Goal: Transaction & Acquisition: Purchase product/service

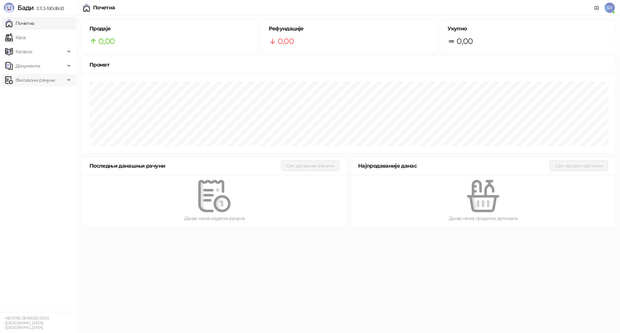
click at [54, 81] on span "Фискални рачуни" at bounding box center [35, 80] width 39 height 13
click at [41, 94] on link "Издати рачуни" at bounding box center [29, 94] width 43 height 13
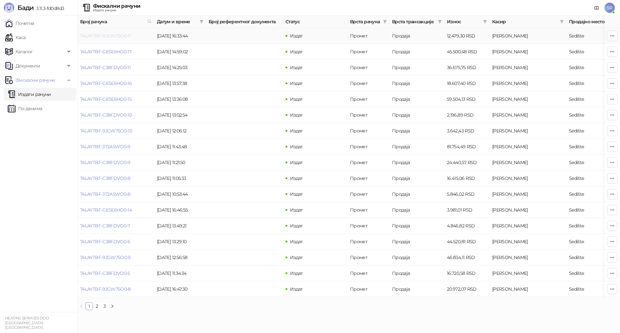
click at [122, 37] on link "74LAYTBF-9JGW75O0-11" at bounding box center [105, 36] width 51 height 6
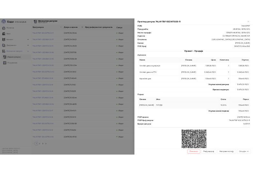
scroll to position [94, 0]
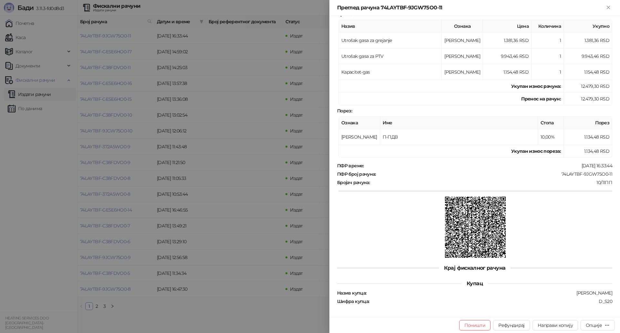
click at [308, 212] on div at bounding box center [310, 166] width 620 height 333
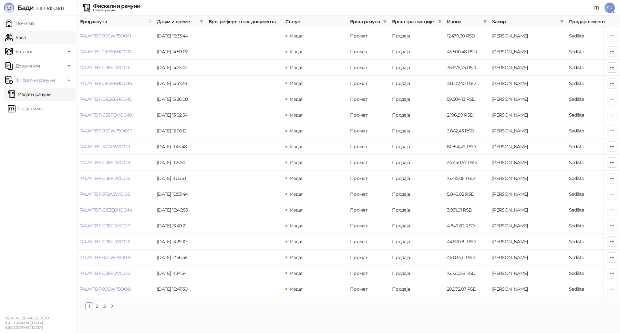
click at [26, 41] on link "Каса" at bounding box center [15, 37] width 20 height 13
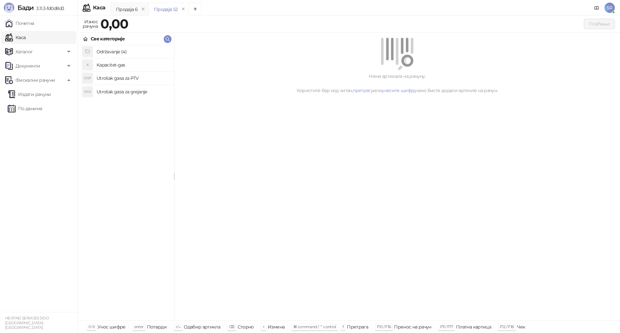
click at [133, 89] on h4 "Utrošak gasa za grejanje" at bounding box center [133, 92] width 72 height 10
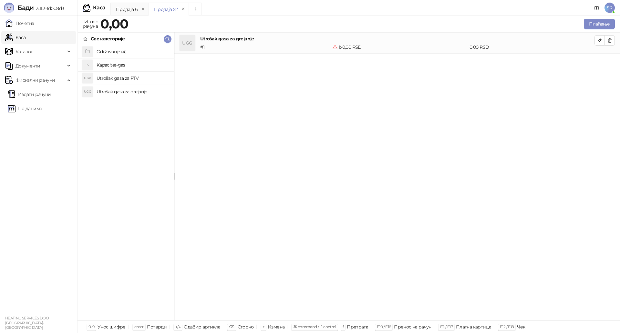
click at [130, 77] on h4 "Utrošak gasa za PTV" at bounding box center [133, 78] width 72 height 10
click at [128, 65] on h4 "Kapacitet-gas" at bounding box center [133, 65] width 72 height 10
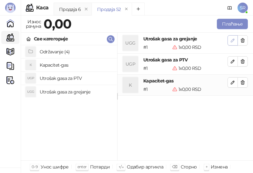
click at [232, 41] on icon "button" at bounding box center [232, 40] width 3 height 3
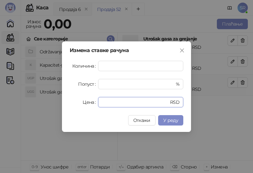
drag, startPoint x: 108, startPoint y: 102, endPoint x: 83, endPoint y: 102, distance: 24.9
click at [83, 102] on div "Цена * RSD" at bounding box center [127, 102] width 114 height 10
paste input "*******"
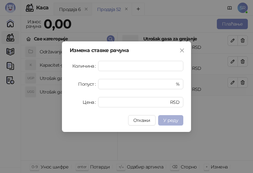
click at [173, 120] on span "У реду" at bounding box center [170, 120] width 15 height 6
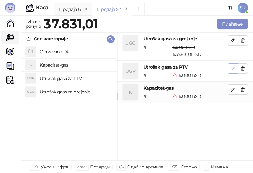
click at [235, 68] on icon "button" at bounding box center [232, 68] width 5 height 5
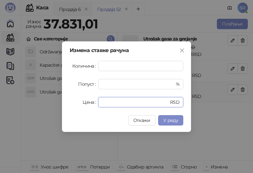
drag, startPoint x: 109, startPoint y: 102, endPoint x: 96, endPoint y: 102, distance: 12.9
click at [96, 102] on div "Цена * RSD" at bounding box center [127, 102] width 114 height 10
paste input "*******"
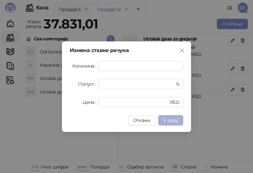
click at [177, 118] on span "У реду" at bounding box center [170, 120] width 15 height 6
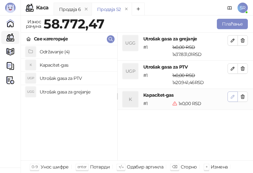
click at [234, 99] on icon "button" at bounding box center [232, 96] width 5 height 5
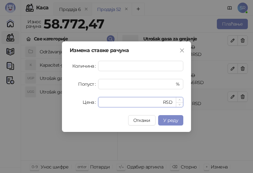
drag, startPoint x: 131, startPoint y: 106, endPoint x: 100, endPoint y: 105, distance: 30.7
click at [100, 105] on div "* RSD" at bounding box center [140, 102] width 85 height 10
paste input "******"
type input "*******"
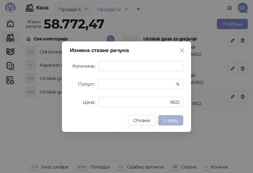
click at [173, 121] on span "У реду" at bounding box center [170, 120] width 15 height 6
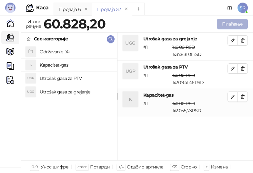
click at [234, 25] on button "Плаћање" at bounding box center [232, 24] width 31 height 10
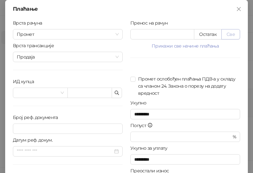
click at [228, 33] on button "Све" at bounding box center [231, 34] width 19 height 10
type input "*******"
type input "****"
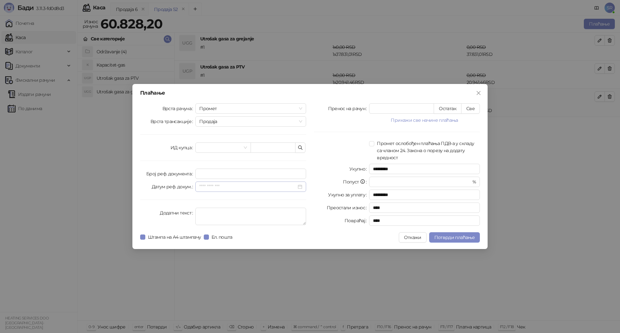
click at [302, 188] on div at bounding box center [250, 187] width 111 height 10
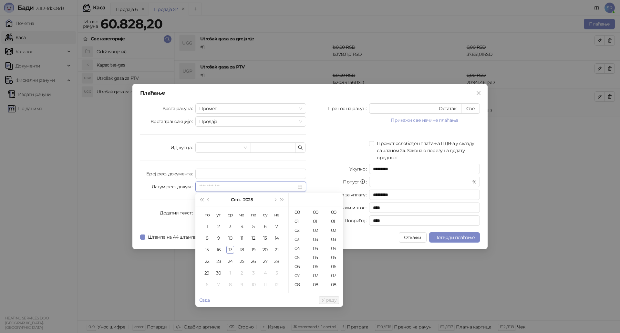
click at [302, 188] on div at bounding box center [250, 187] width 111 height 10
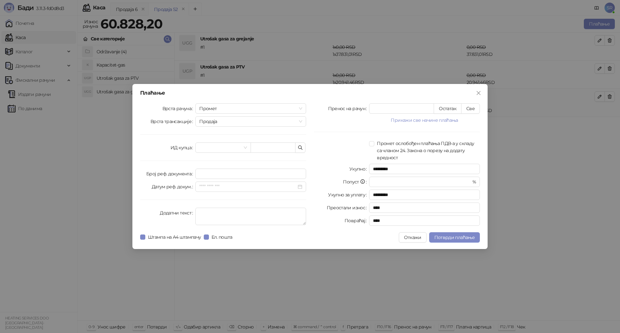
click at [330, 166] on div "Укупно" at bounding box center [341, 169] width 55 height 10
click at [478, 92] on icon "close" at bounding box center [479, 93] width 4 height 4
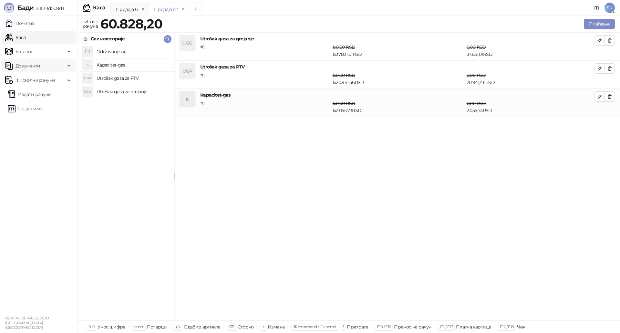
click at [68, 67] on div "Документи" at bounding box center [38, 65] width 75 height 13
click at [67, 66] on div "Документи" at bounding box center [38, 65] width 75 height 13
click at [596, 9] on icon at bounding box center [596, 7] width 5 height 5
click at [609, 8] on span "SR" at bounding box center [610, 8] width 10 height 10
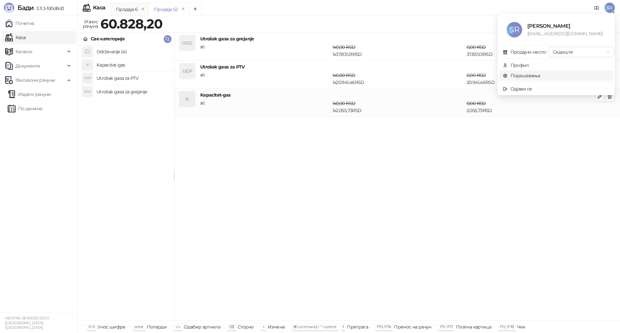
click at [521, 77] on link "Подешавања" at bounding box center [521, 76] width 37 height 6
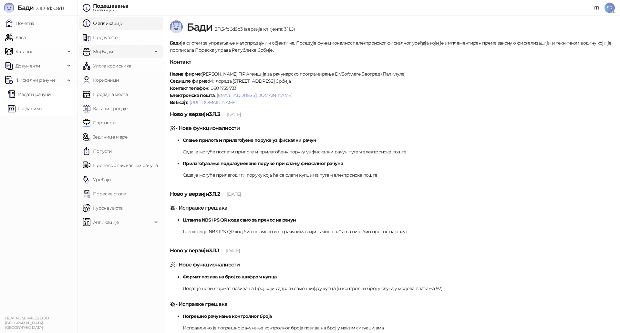
click at [110, 51] on span "Мој Бади" at bounding box center [103, 51] width 20 height 13
click at [119, 68] on link "Подешавања" at bounding box center [105, 65] width 40 height 13
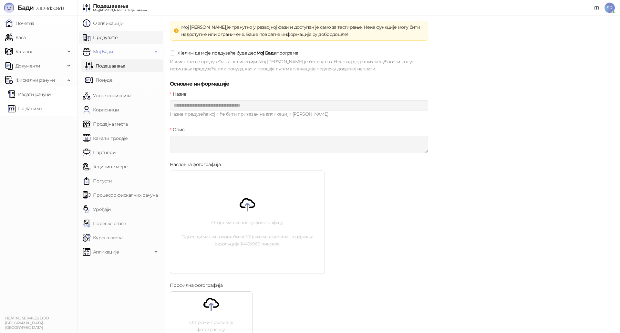
click at [111, 42] on link "Предузеће" at bounding box center [100, 37] width 35 height 13
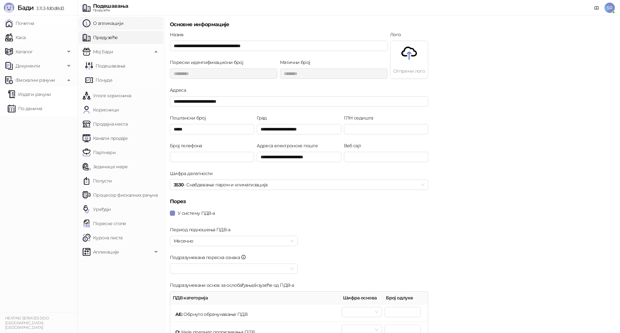
click at [114, 27] on link "О апликацији" at bounding box center [103, 23] width 41 height 13
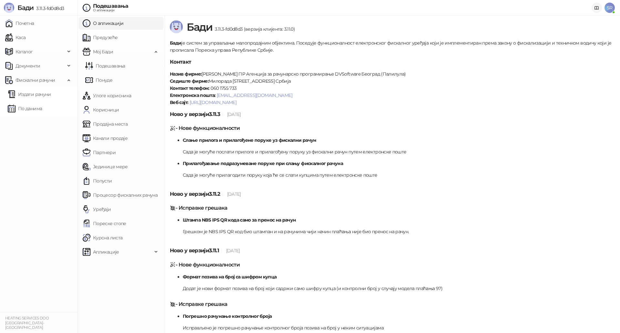
click at [595, 8] on icon at bounding box center [596, 7] width 5 height 5
click at [26, 42] on link "Каса" at bounding box center [15, 37] width 20 height 13
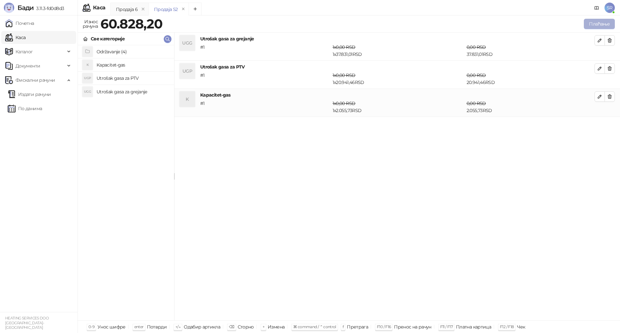
click at [598, 25] on button "Плаћање" at bounding box center [599, 24] width 31 height 10
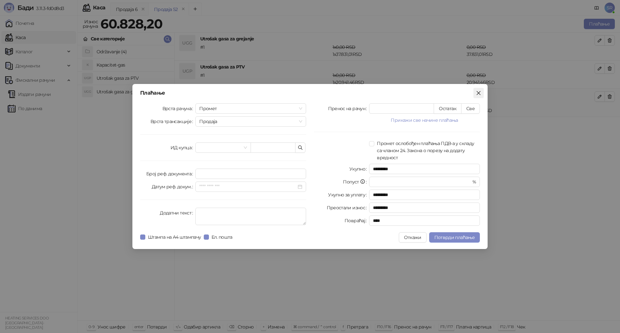
click at [479, 95] on icon "close" at bounding box center [478, 92] width 5 height 5
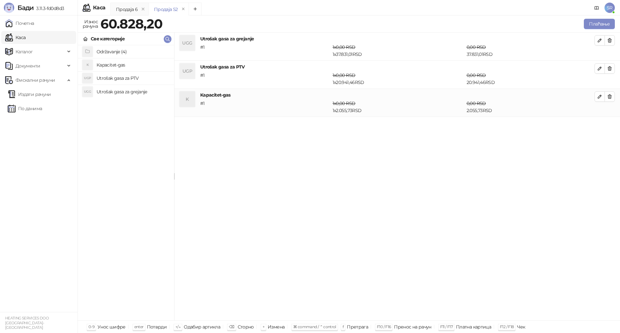
click at [607, 6] on span "SR" at bounding box center [610, 8] width 10 height 10
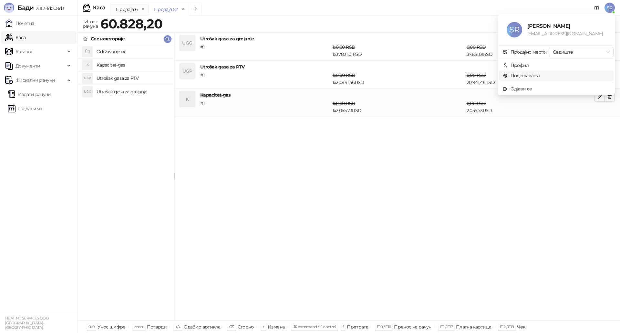
click at [528, 76] on link "Подешавања" at bounding box center [521, 76] width 37 height 6
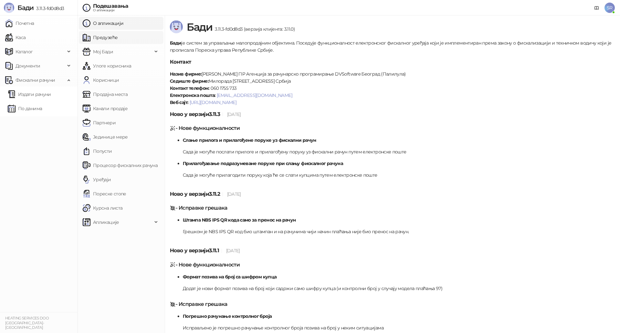
click at [114, 36] on link "Предузеће" at bounding box center [100, 37] width 35 height 13
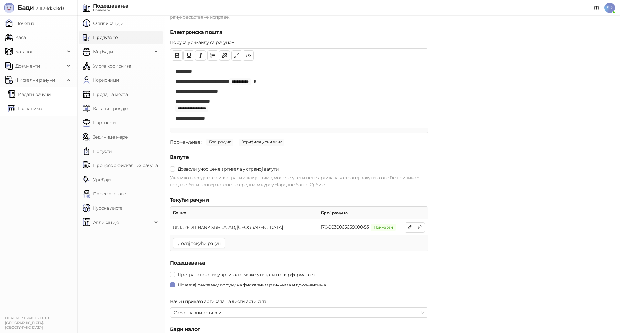
scroll to position [614, 0]
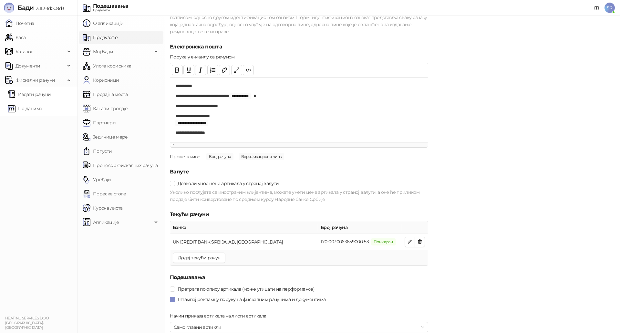
click at [217, 132] on p "**********" at bounding box center [296, 133] width 243 height 7
drag, startPoint x: 217, startPoint y: 132, endPoint x: 171, endPoint y: 132, distance: 46.2
click at [171, 132] on div "**********" at bounding box center [299, 110] width 258 height 65
drag, startPoint x: 289, startPoint y: 133, endPoint x: 272, endPoint y: 130, distance: 17.0
click at [272, 130] on p "**********" at bounding box center [296, 133] width 243 height 7
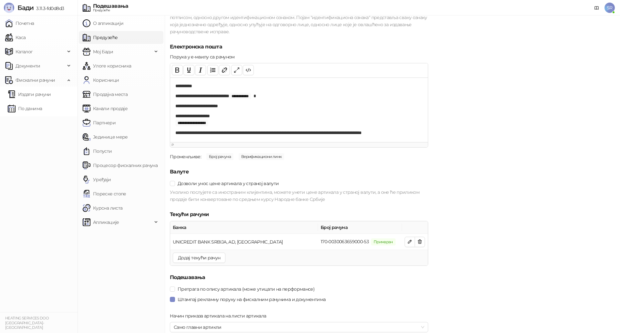
scroll to position [0, 0]
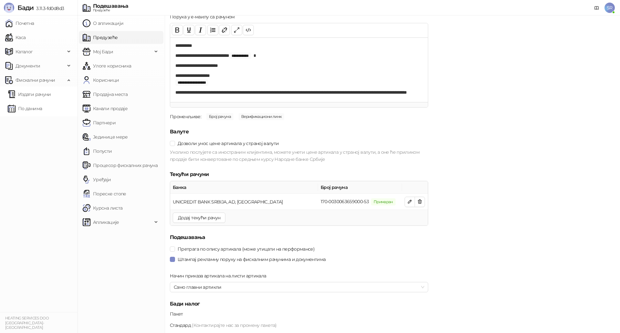
scroll to position [685, 0]
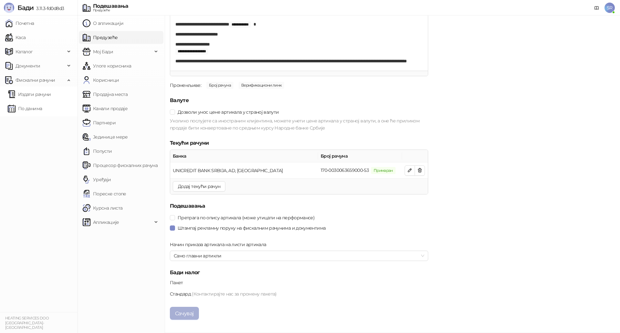
click at [185, 312] on button "Сачувај" at bounding box center [184, 313] width 29 height 13
drag, startPoint x: 19, startPoint y: 38, endPoint x: 68, endPoint y: 52, distance: 50.8
click at [19, 38] on link "Каса" at bounding box center [15, 37] width 20 height 13
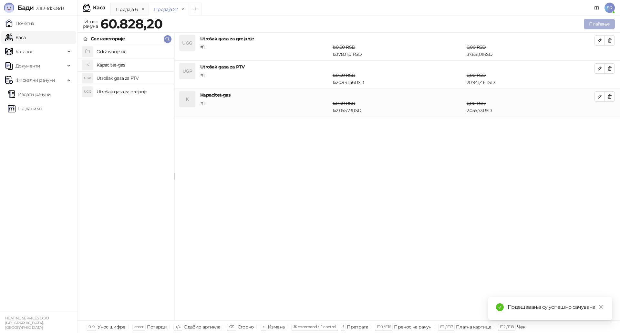
click at [591, 22] on button "Плаћање" at bounding box center [599, 24] width 31 height 10
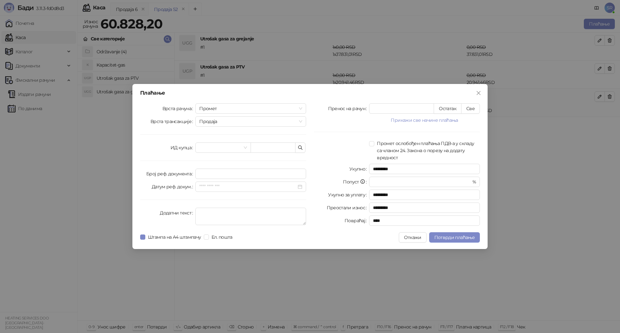
click at [341, 133] on div "Пренос на рачун * Остатак Све Прикажи све начине плаћања Платна картица * Остат…" at bounding box center [397, 165] width 174 height 125
click at [300, 148] on icon "button" at bounding box center [300, 147] width 5 height 5
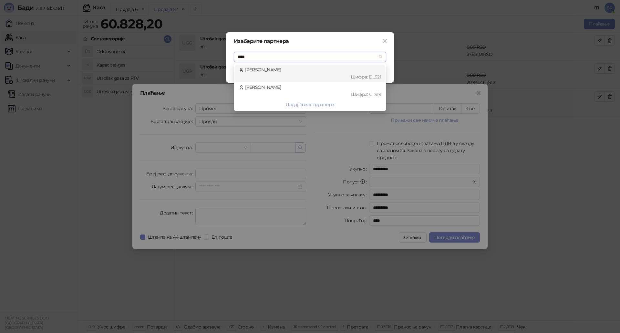
type input "*****"
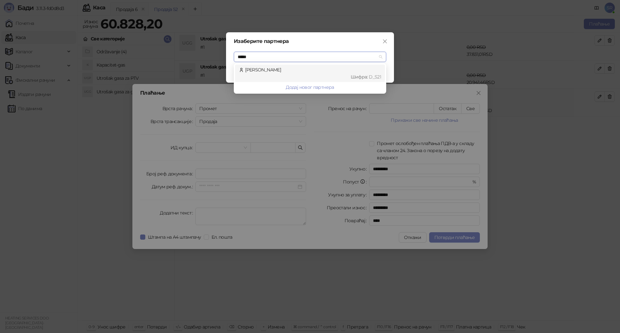
click at [276, 72] on div "[PERSON_NAME] : D_S21" at bounding box center [310, 73] width 142 height 14
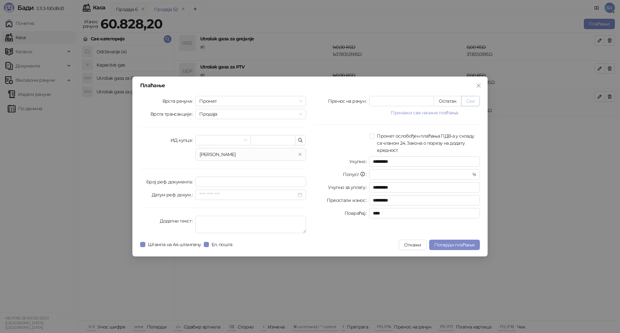
click at [473, 102] on button "Све" at bounding box center [470, 101] width 19 height 10
type input "*******"
type input "****"
click at [454, 244] on span "Потврди плаћање" at bounding box center [454, 245] width 40 height 6
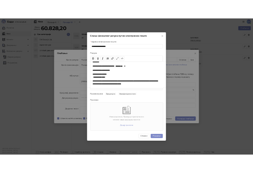
scroll to position [9, 0]
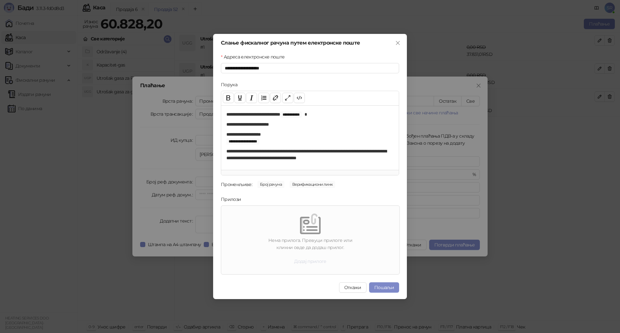
click at [311, 260] on button "Додај прилоге" at bounding box center [310, 261] width 43 height 10
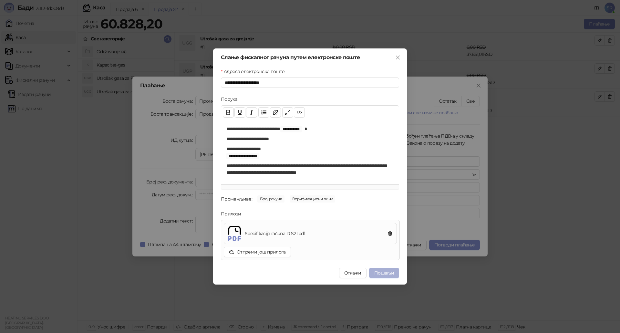
click at [382, 272] on button "Пошаљи" at bounding box center [384, 273] width 30 height 10
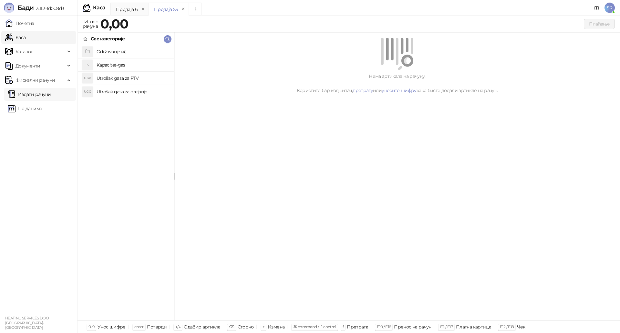
click at [42, 94] on link "Издати рачуни" at bounding box center [29, 94] width 43 height 13
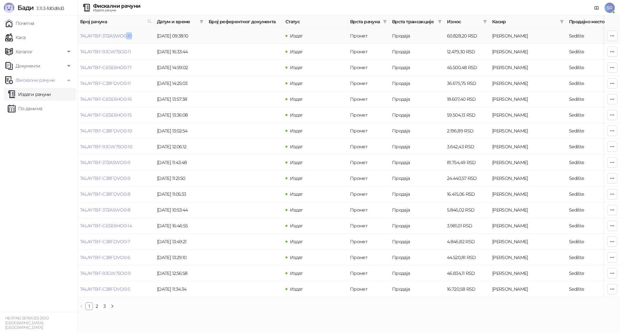
drag, startPoint x: 126, startPoint y: 36, endPoint x: 136, endPoint y: 38, distance: 10.1
click at [136, 38] on td "74LAYTBF-372A5WO0-10" at bounding box center [116, 36] width 77 height 16
click at [135, 37] on td "74LAYTBF-372A5WO0-10" at bounding box center [116, 36] width 77 height 16
drag, startPoint x: 134, startPoint y: 37, endPoint x: 82, endPoint y: 38, distance: 52.7
click at [82, 38] on td "74LAYTBF-372A5WO0-10" at bounding box center [116, 36] width 77 height 16
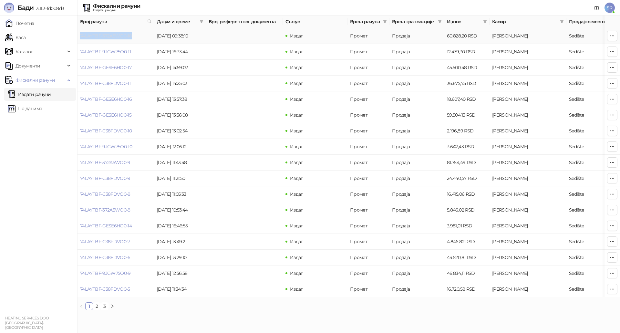
copy link "74LAYTBF-372A5WO0-10"
drag, startPoint x: 19, startPoint y: 32, endPoint x: 37, endPoint y: 37, distance: 18.0
click at [20, 32] on link "Каса" at bounding box center [15, 37] width 20 height 13
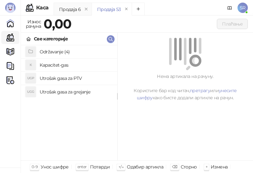
click at [68, 91] on h4 "Utrošak gasa za grejanje" at bounding box center [76, 92] width 72 height 10
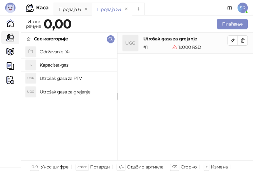
click at [64, 75] on h4 "Utrošak gasa za PTV" at bounding box center [76, 78] width 72 height 10
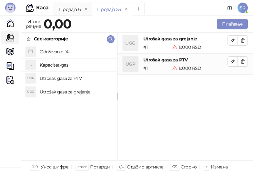
click at [61, 64] on h4 "Kapacitet-gas" at bounding box center [76, 65] width 72 height 10
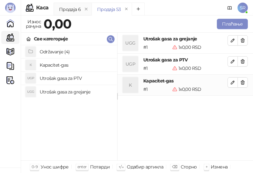
drag, startPoint x: 227, startPoint y: 24, endPoint x: 214, endPoint y: 138, distance: 115.4
click at [214, 138] on div "Износ рачуна 0,00 Плаћање Све категорије Održavanje (4) K Kapacitet-gas UGP Utr…" at bounding box center [137, 87] width 233 height 141
click at [234, 40] on icon "button" at bounding box center [232, 40] width 5 height 5
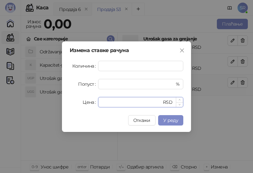
click at [111, 103] on input "*" at bounding box center [132, 102] width 60 height 10
paste input "*******"
click at [104, 101] on input "********" at bounding box center [132, 102] width 60 height 10
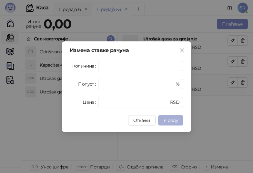
click at [177, 119] on span "У реду" at bounding box center [170, 120] width 15 height 6
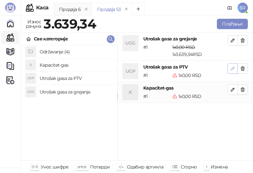
click at [232, 64] on button "button" at bounding box center [233, 68] width 10 height 10
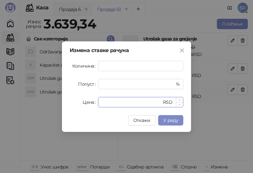
drag, startPoint x: 106, startPoint y: 103, endPoint x: 101, endPoint y: 103, distance: 5.2
click at [101, 103] on div "* RSD" at bounding box center [140, 102] width 85 height 10
paste input "*****"
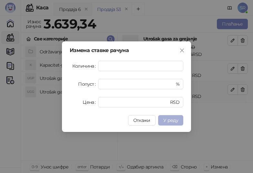
click at [169, 119] on span "У реду" at bounding box center [170, 120] width 15 height 6
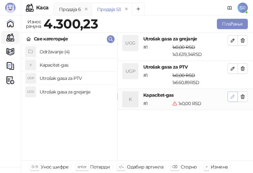
click at [233, 96] on icon "button" at bounding box center [232, 96] width 3 height 3
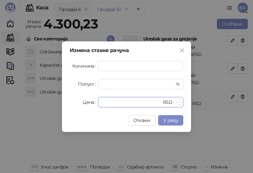
drag, startPoint x: 144, startPoint y: 106, endPoint x: 102, endPoint y: 102, distance: 42.1
click at [102, 102] on div "* RSD" at bounding box center [140, 102] width 85 height 10
paste input "******"
type input "*******"
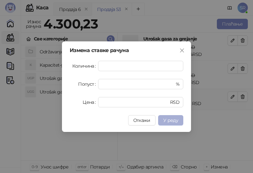
click at [177, 122] on span "У реду" at bounding box center [170, 120] width 15 height 6
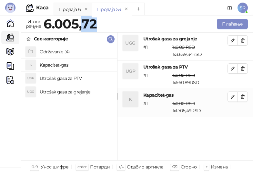
drag, startPoint x: 99, startPoint y: 24, endPoint x: 84, endPoint y: 24, distance: 14.9
click at [84, 24] on div "6.005,72" at bounding box center [70, 23] width 56 height 13
click at [99, 26] on div "Плаћање" at bounding box center [173, 23] width 151 height 13
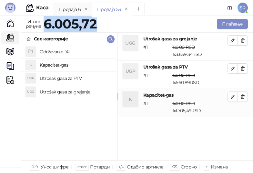
drag, startPoint x: 96, startPoint y: 25, endPoint x: 47, endPoint y: 26, distance: 48.8
click at [47, 26] on strong "6.005,72" at bounding box center [70, 24] width 53 height 16
copy strong "6.005,72"
click at [240, 22] on button "Плаћање" at bounding box center [232, 24] width 31 height 10
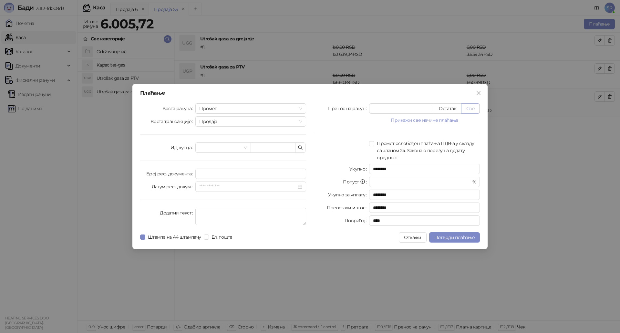
click at [471, 108] on button "Све" at bounding box center [470, 108] width 19 height 10
type input "*******"
type input "****"
click at [302, 146] on icon "button" at bounding box center [300, 147] width 5 height 5
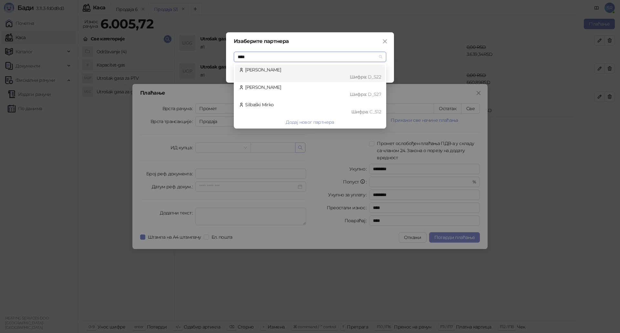
type input "*****"
click at [269, 73] on div "Шифра : D_S22" at bounding box center [313, 76] width 136 height 7
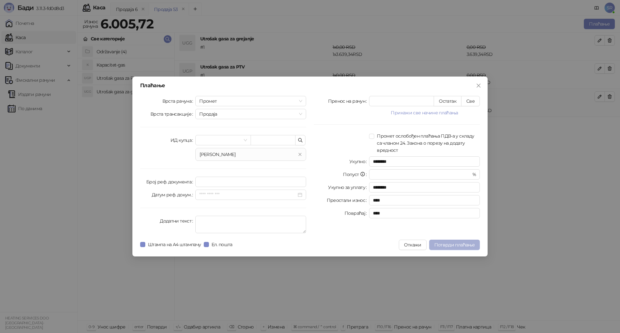
click at [454, 245] on span "Потврди плаћање" at bounding box center [454, 245] width 40 height 6
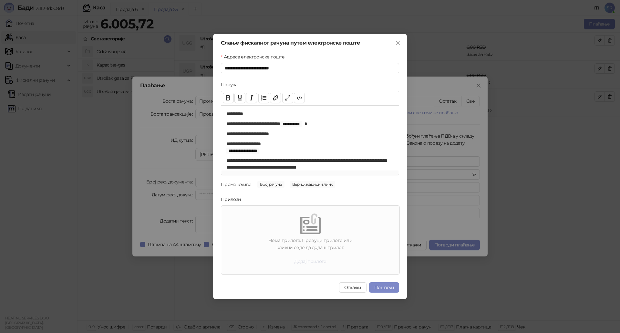
click at [319, 260] on button "Додај прилоге" at bounding box center [310, 261] width 43 height 10
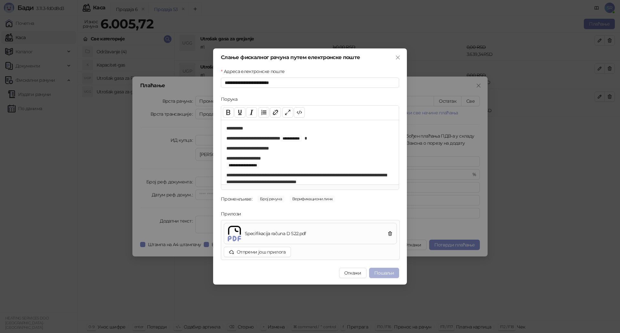
click at [386, 274] on button "Пошаљи" at bounding box center [384, 273] width 30 height 10
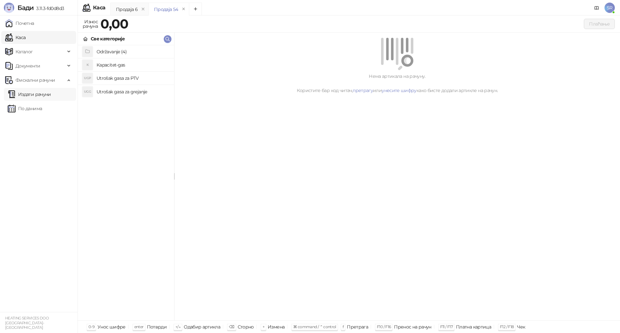
click at [34, 97] on link "Издати рачуни" at bounding box center [29, 94] width 43 height 13
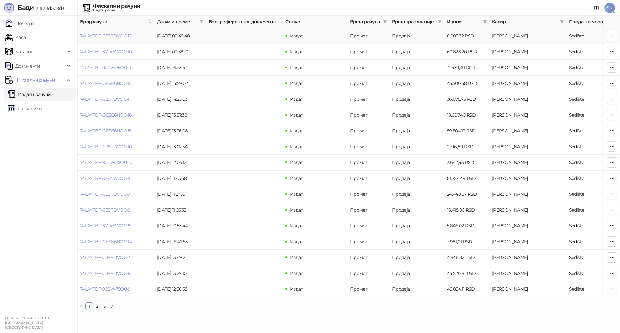
click at [135, 37] on td "74LAYTBF-C38FDVO0-12" at bounding box center [116, 36] width 77 height 16
drag, startPoint x: 132, startPoint y: 37, endPoint x: 80, endPoint y: 38, distance: 52.0
click at [80, 38] on td "74LAYTBF-C38FDVO0-12" at bounding box center [116, 36] width 77 height 16
copy link "74LAYTBF-C38FDVO0-12"
click at [26, 35] on link "Каса" at bounding box center [15, 37] width 20 height 13
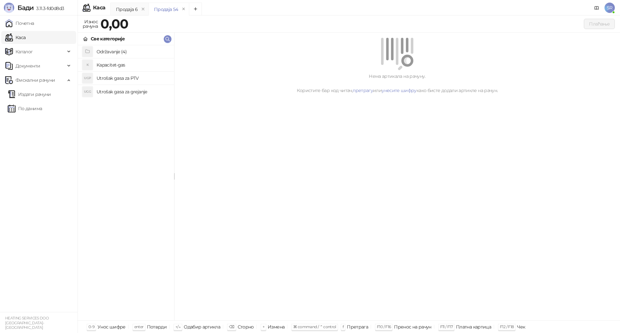
click at [117, 91] on h4 "Utrošak gasa za grejanje" at bounding box center [133, 92] width 72 height 10
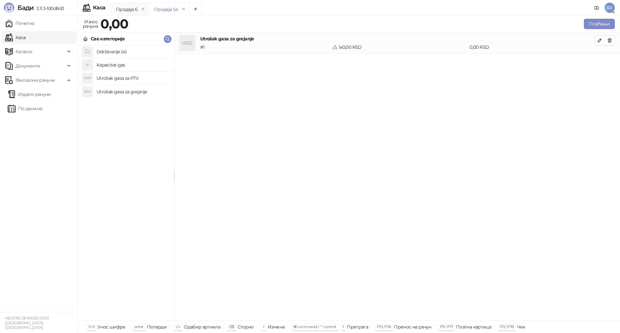
click at [120, 77] on h4 "Utrošak gasa za PTV" at bounding box center [133, 78] width 72 height 10
click at [122, 62] on h4 "Kapacitet-gas" at bounding box center [133, 65] width 72 height 10
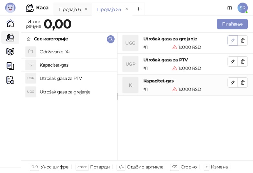
click at [234, 38] on icon "button" at bounding box center [232, 40] width 5 height 5
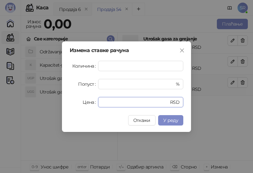
drag, startPoint x: 123, startPoint y: 101, endPoint x: 98, endPoint y: 104, distance: 26.0
click at [98, 104] on div "Цена * RSD" at bounding box center [127, 102] width 114 height 10
paste input "******"
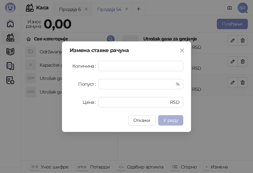
click at [174, 120] on span "У реду" at bounding box center [170, 120] width 15 height 6
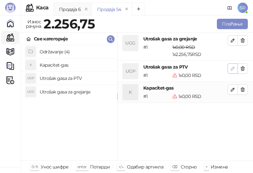
click at [232, 68] on icon "button" at bounding box center [232, 68] width 5 height 5
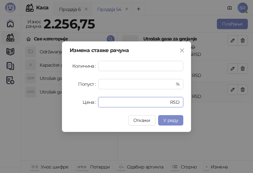
drag, startPoint x: 117, startPoint y: 102, endPoint x: 86, endPoint y: 103, distance: 31.3
click at [86, 103] on div "Цена * RSD" at bounding box center [127, 102] width 114 height 10
paste input "*****"
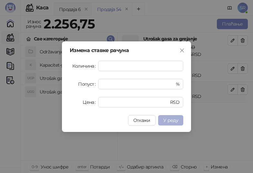
click at [167, 119] on span "У реду" at bounding box center [170, 120] width 15 height 6
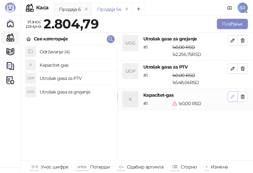
click at [232, 95] on icon "button" at bounding box center [232, 96] width 5 height 5
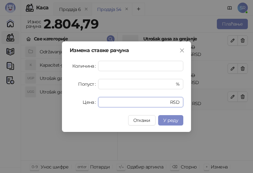
drag, startPoint x: 117, startPoint y: 104, endPoint x: 87, endPoint y: 104, distance: 30.4
click at [87, 104] on div "Цена * RSD" at bounding box center [127, 102] width 114 height 10
paste input "******"
type input "*******"
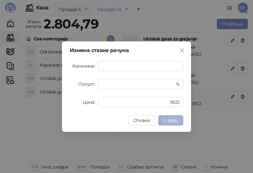
click at [169, 122] on span "У реду" at bounding box center [170, 120] width 15 height 6
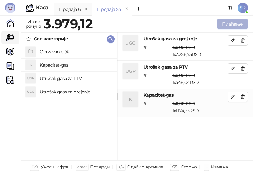
click at [239, 25] on button "Плаћање" at bounding box center [232, 24] width 31 height 10
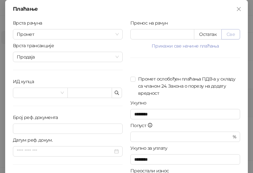
click at [232, 34] on button "Све" at bounding box center [231, 34] width 19 height 10
type input "*******"
type input "****"
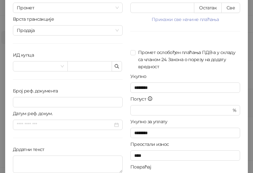
scroll to position [60, 0]
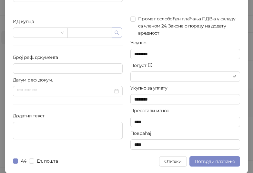
click at [115, 35] on icon "button" at bounding box center [116, 32] width 5 height 5
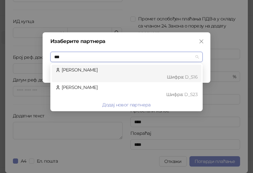
type input "****"
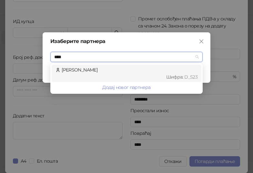
click at [106, 68] on div "[PERSON_NAME] : D_S23" at bounding box center [127, 73] width 142 height 14
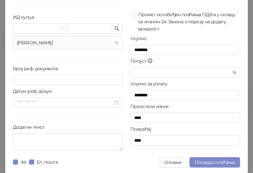
scroll to position [65, 0]
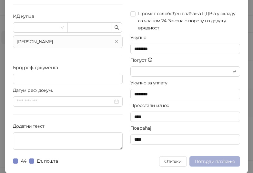
click at [205, 162] on span "Потврди плаћање" at bounding box center [215, 161] width 40 height 6
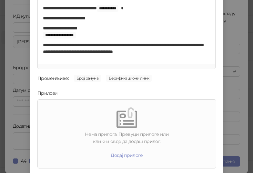
scroll to position [92, 0]
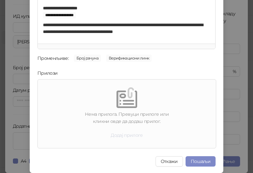
click at [118, 136] on button "Додај прилоге" at bounding box center [127, 135] width 43 height 10
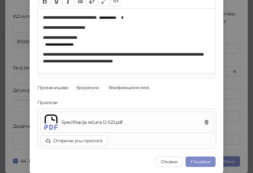
scroll to position [63, 0]
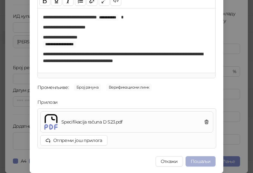
click at [198, 160] on button "Пошаљи" at bounding box center [201, 161] width 30 height 10
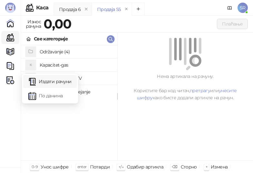
click at [39, 79] on link "Издати рачуни" at bounding box center [49, 81] width 43 height 13
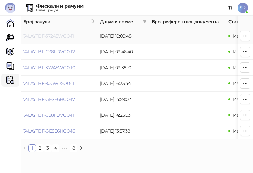
click at [66, 37] on link "74LAYTBF-372A5WO0-11" at bounding box center [48, 36] width 50 height 6
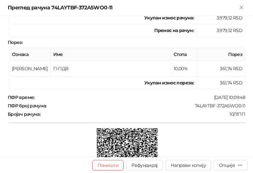
scroll to position [61, 0]
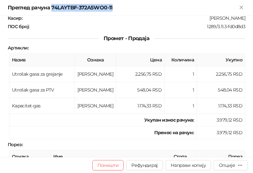
drag, startPoint x: 51, startPoint y: 6, endPoint x: 127, endPoint y: 6, distance: 75.6
click at [127, 6] on div "Преглед рачуна 74LAYTBF-372A5WO0-11" at bounding box center [123, 8] width 230 height 8
copy div "74LAYTBF-372A5WO0-11"
click at [243, 9] on icon "Close" at bounding box center [242, 8] width 6 height 6
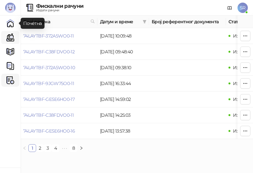
click at [10, 43] on link "Каса" at bounding box center [10, 37] width 13 height 13
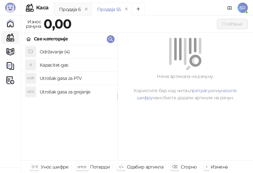
click at [58, 92] on h4 "Utrošak gasa za grejanje" at bounding box center [76, 92] width 72 height 10
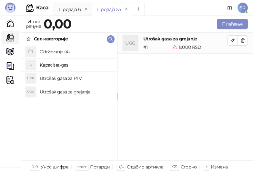
click at [54, 81] on h4 "Utrošak gasa za PTV" at bounding box center [76, 78] width 72 height 10
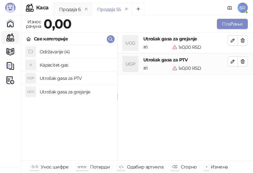
click at [55, 68] on h4 "Kapacitet-gas" at bounding box center [76, 65] width 72 height 10
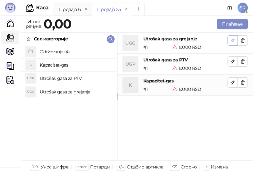
click at [232, 43] on span "button" at bounding box center [232, 40] width 5 height 6
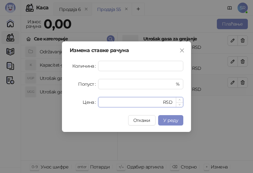
drag, startPoint x: 110, startPoint y: 104, endPoint x: 99, endPoint y: 103, distance: 10.7
click at [99, 103] on div "* RSD" at bounding box center [140, 102] width 85 height 10
paste input "*******"
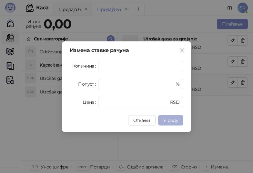
click at [178, 120] on span "У реду" at bounding box center [170, 120] width 15 height 6
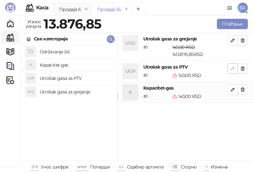
click at [232, 68] on icon "button" at bounding box center [232, 68] width 3 height 3
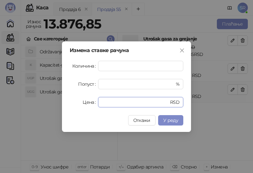
drag, startPoint x: 127, startPoint y: 104, endPoint x: 67, endPoint y: 104, distance: 59.8
click at [67, 104] on div "Измена ставке рачуна Количина * Попуст * % Цена * RSD Откажи У реду" at bounding box center [126, 86] width 129 height 90
paste input "*******"
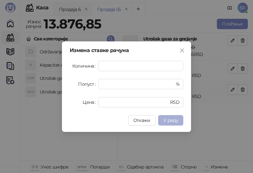
click at [173, 120] on span "У реду" at bounding box center [170, 120] width 15 height 6
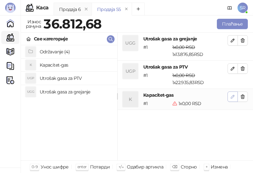
click at [233, 97] on icon "button" at bounding box center [232, 96] width 5 height 5
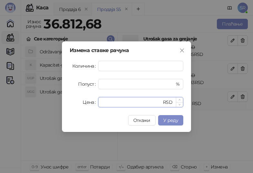
drag, startPoint x: 108, startPoint y: 105, endPoint x: 99, endPoint y: 105, distance: 8.7
click at [99, 105] on div "* RSD" at bounding box center [140, 102] width 85 height 10
paste input "******"
type input "*******"
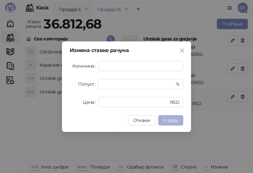
click at [173, 118] on span "У реду" at bounding box center [170, 120] width 15 height 6
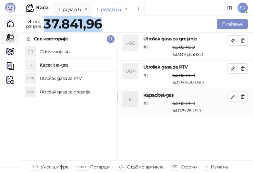
drag, startPoint x: 102, startPoint y: 25, endPoint x: 44, endPoint y: 24, distance: 57.5
click at [44, 24] on strong "37.841,96" at bounding box center [73, 24] width 58 height 16
click at [225, 23] on button "Плаћање" at bounding box center [232, 24] width 31 height 10
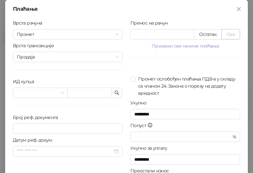
click at [225, 33] on button "Све" at bounding box center [231, 34] width 19 height 10
type input "********"
type input "****"
click at [114, 94] on icon "button" at bounding box center [116, 92] width 5 height 5
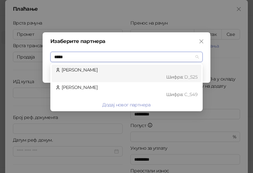
type input "******"
click at [75, 75] on div "Шифра : D_S25" at bounding box center [130, 76] width 136 height 7
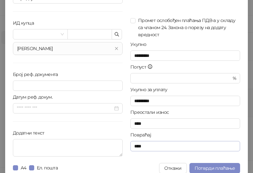
scroll to position [65, 0]
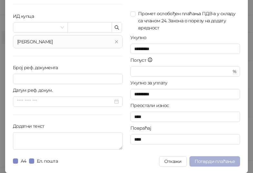
click at [204, 161] on span "Потврди плаћање" at bounding box center [215, 161] width 40 height 6
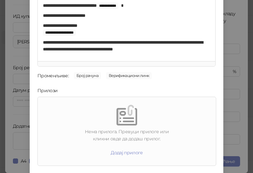
scroll to position [92, 0]
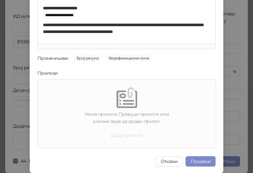
click at [120, 135] on button "Додај прилоге" at bounding box center [127, 135] width 43 height 10
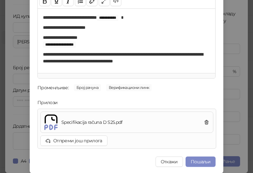
scroll to position [63, 0]
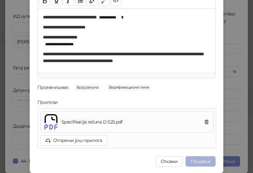
click at [206, 162] on button "Пошаљи" at bounding box center [201, 161] width 30 height 10
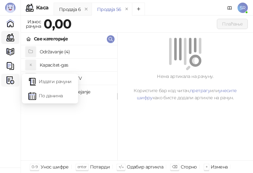
click at [11, 81] on img at bounding box center [10, 80] width 8 height 8
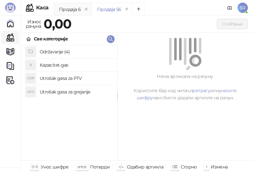
click at [72, 83] on h4 "Utrošak gasa za PTV" at bounding box center [76, 78] width 72 height 10
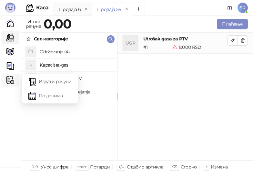
click at [12, 81] on img at bounding box center [10, 80] width 8 height 8
click at [49, 79] on link "Издати рачуни" at bounding box center [49, 81] width 43 height 13
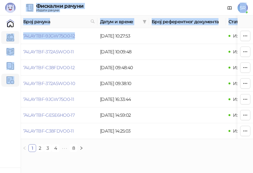
drag, startPoint x: 78, startPoint y: 38, endPoint x: 15, endPoint y: 39, distance: 63.7
click at [15, 39] on div "[PERSON_NAME] 3.11.3-fd0d8d3 Почетна Каса Каталог Документи Улазни документи Из…" at bounding box center [126, 78] width 253 height 157
click at [84, 39] on td "74LAYTBF-9JGW75O0-12" at bounding box center [59, 36] width 77 height 16
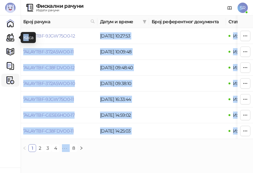
drag, startPoint x: 76, startPoint y: 39, endPoint x: 30, endPoint y: 39, distance: 45.9
click at [30, 39] on body "[PERSON_NAME] 3.11.3-fd0d8d3 Почетна Каса Каталог Документи Улазни документи Из…" at bounding box center [126, 78] width 253 height 157
click at [87, 38] on td "74LAYTBF-9JGW75O0-12" at bounding box center [59, 36] width 77 height 16
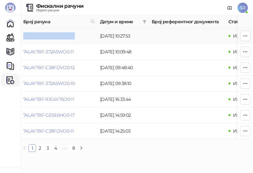
drag, startPoint x: 78, startPoint y: 37, endPoint x: 24, endPoint y: 37, distance: 53.3
click at [24, 37] on td "74LAYTBF-9JGW75O0-12" at bounding box center [59, 36] width 77 height 16
copy link "74LAYTBF-9JGW75O0-12"
click at [10, 38] on link "Каса" at bounding box center [10, 37] width 13 height 13
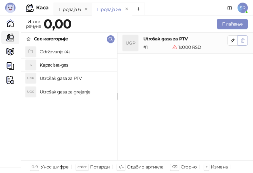
click at [243, 40] on icon "button" at bounding box center [243, 40] width 4 height 4
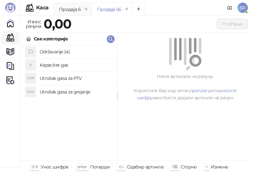
click at [59, 91] on h4 "Utrošak gasa za grejanje" at bounding box center [76, 92] width 72 height 10
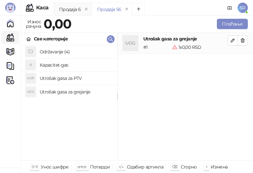
click at [58, 79] on h4 "Utrošak gasa za PTV" at bounding box center [76, 78] width 72 height 10
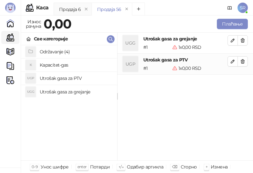
click at [56, 68] on h4 "Kapacitet-gas" at bounding box center [76, 65] width 72 height 10
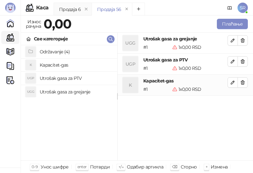
click at [88, 125] on div "Održavanje (4) K Kapacitet-gas UGP Utrošak gasa za PTV UGG Utrošak gasa za grej…" at bounding box center [69, 102] width 96 height 115
click at [234, 40] on icon "button" at bounding box center [232, 40] width 3 height 3
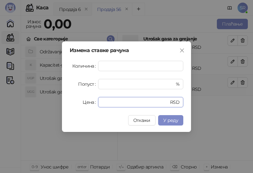
drag, startPoint x: 124, startPoint y: 99, endPoint x: 91, endPoint y: 101, distance: 33.0
click at [91, 101] on div "Цена * RSD" at bounding box center [127, 102] width 114 height 10
paste input "******"
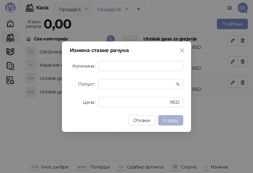
click at [173, 121] on span "У реду" at bounding box center [170, 120] width 15 height 6
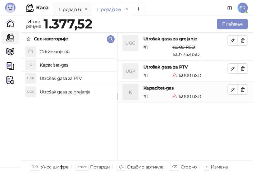
drag, startPoint x: 234, startPoint y: 72, endPoint x: 225, endPoint y: 72, distance: 8.7
click at [234, 72] on button "button" at bounding box center [233, 68] width 10 height 10
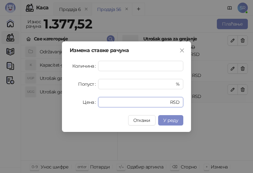
drag, startPoint x: 120, startPoint y: 102, endPoint x: 95, endPoint y: 102, distance: 24.9
click at [95, 102] on div "Цена * RSD" at bounding box center [127, 102] width 114 height 10
paste input "*****"
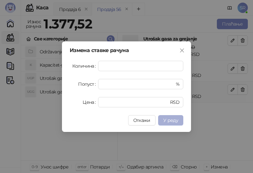
click at [169, 119] on span "У реду" at bounding box center [170, 120] width 15 height 6
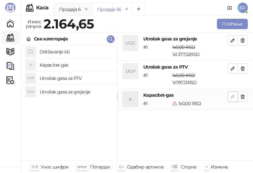
click at [232, 99] on icon "button" at bounding box center [232, 96] width 5 height 5
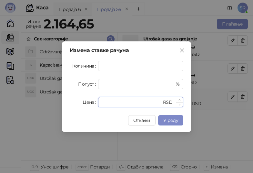
click at [125, 105] on input "*" at bounding box center [132, 102] width 60 height 10
drag, startPoint x: 106, startPoint y: 100, endPoint x: 91, endPoint y: 101, distance: 14.9
click at [91, 101] on div "Цена * RSD" at bounding box center [127, 102] width 114 height 10
paste input "******"
type input "*******"
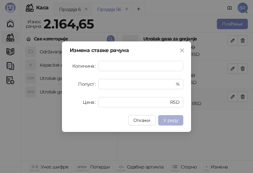
click at [177, 117] on span "У реду" at bounding box center [170, 120] width 15 height 6
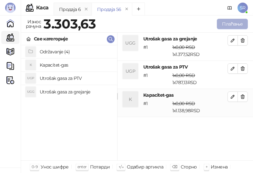
click at [223, 21] on button "Плаћање" at bounding box center [232, 24] width 31 height 10
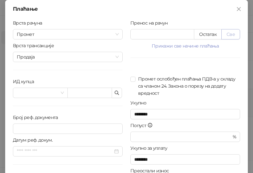
click at [232, 35] on button "Све" at bounding box center [231, 34] width 19 height 10
type input "*******"
type input "****"
click at [116, 94] on icon "button" at bounding box center [117, 93] width 4 height 4
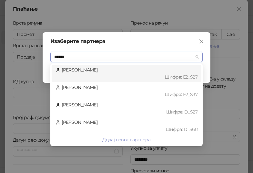
type input "*******"
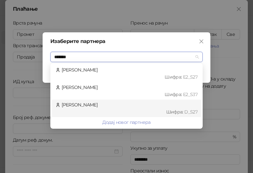
click at [88, 110] on div "Шифра : D_S27" at bounding box center [130, 111] width 136 height 7
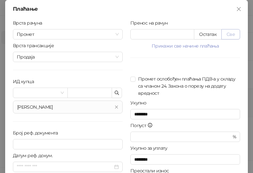
click at [228, 31] on button "Све" at bounding box center [231, 34] width 19 height 10
click at [115, 107] on icon "close" at bounding box center [117, 107] width 4 height 4
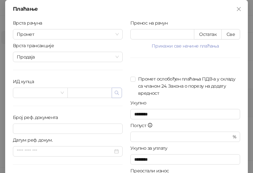
click at [116, 91] on icon "button" at bounding box center [116, 92] width 5 height 5
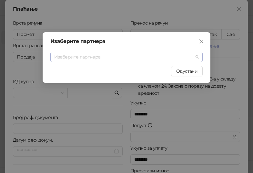
click at [108, 57] on input "search" at bounding box center [123, 57] width 139 height 10
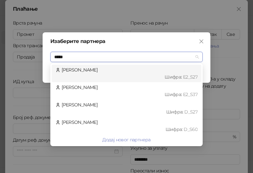
type input "******"
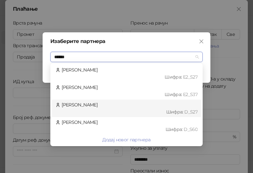
click at [91, 105] on div "[PERSON_NAME] : D_S27" at bounding box center [127, 108] width 142 height 14
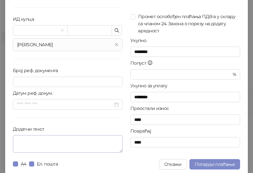
scroll to position [65, 0]
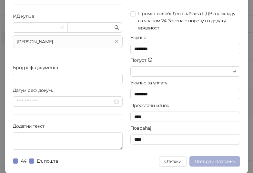
click at [212, 158] on button "Потврди плаћање" at bounding box center [215, 161] width 51 height 10
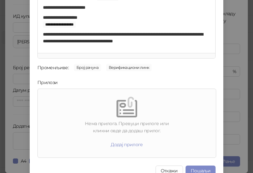
scroll to position [92, 0]
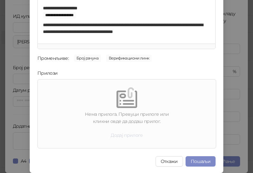
click at [123, 136] on button "Додај прилоге" at bounding box center [127, 135] width 43 height 10
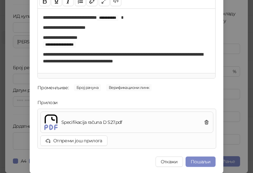
scroll to position [63, 0]
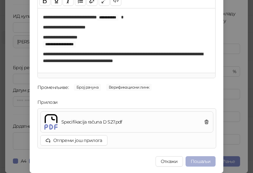
click at [200, 161] on button "Пошаљи" at bounding box center [201, 161] width 30 height 10
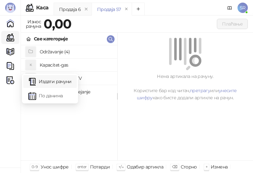
click at [43, 80] on link "Издати рачуни" at bounding box center [49, 81] width 43 height 13
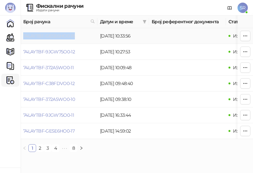
drag, startPoint x: 79, startPoint y: 37, endPoint x: 24, endPoint y: 38, distance: 55.6
click at [24, 38] on td "74LAYTBF-GESE6HO0-18" at bounding box center [59, 36] width 77 height 16
copy link "74LAYTBF-GESE6HO0-18"
click at [9, 36] on link "Каса" at bounding box center [10, 37] width 13 height 13
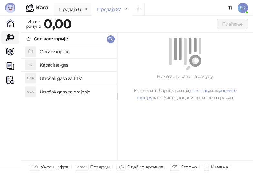
click at [67, 92] on h4 "Utrošak gasa za grejanje" at bounding box center [76, 92] width 72 height 10
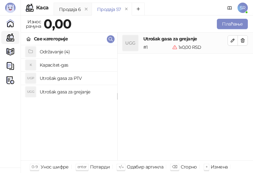
click at [62, 78] on h4 "Utrošak gasa za PTV" at bounding box center [76, 78] width 72 height 10
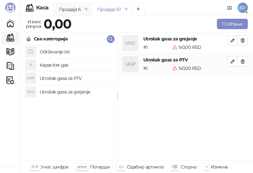
click at [59, 66] on h4 "Kapacitet-gas" at bounding box center [76, 65] width 72 height 10
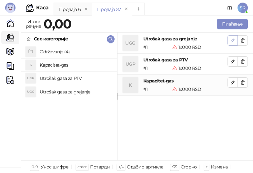
click at [234, 39] on icon "button" at bounding box center [232, 40] width 5 height 5
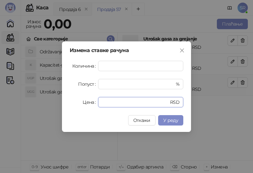
drag, startPoint x: 114, startPoint y: 99, endPoint x: 88, endPoint y: 104, distance: 26.8
click at [88, 104] on div "Цена * RSD" at bounding box center [127, 102] width 114 height 10
paste input "*******"
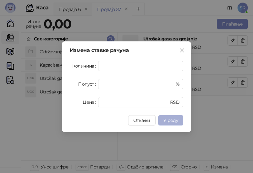
click at [174, 117] on span "У реду" at bounding box center [170, 120] width 15 height 6
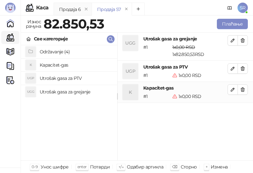
drag, startPoint x: 232, startPoint y: 68, endPoint x: 225, endPoint y: 70, distance: 7.4
click at [232, 68] on icon "button" at bounding box center [232, 68] width 5 height 5
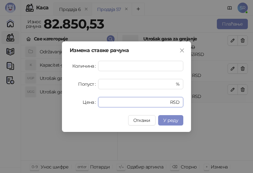
drag, startPoint x: 121, startPoint y: 100, endPoint x: 86, endPoint y: 101, distance: 34.9
click at [86, 101] on div "Цена * RSD" at bounding box center [127, 102] width 114 height 10
paste input "******"
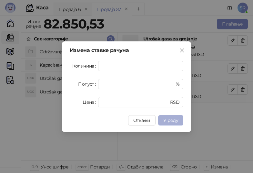
click at [168, 116] on button "У реду" at bounding box center [170, 120] width 25 height 10
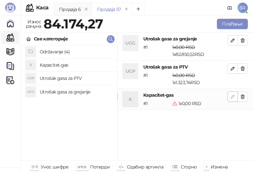
click at [234, 98] on icon "button" at bounding box center [232, 96] width 5 height 5
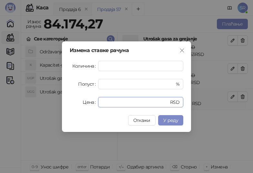
drag, startPoint x: 146, startPoint y: 98, endPoint x: 93, endPoint y: 100, distance: 53.0
click at [93, 100] on div "Цена * RSD" at bounding box center [127, 102] width 114 height 10
paste input "******"
type input "*******"
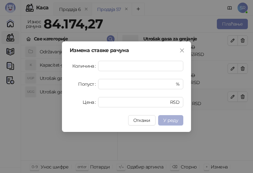
click at [176, 120] on span "У реду" at bounding box center [170, 120] width 15 height 6
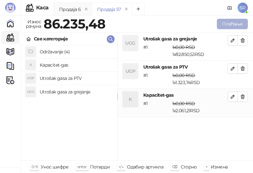
click at [228, 25] on button "Плаћање" at bounding box center [232, 24] width 31 height 10
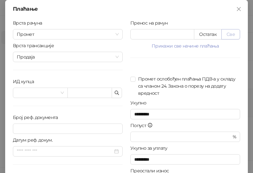
click at [231, 37] on button "Све" at bounding box center [231, 34] width 19 height 10
type input "********"
type input "****"
click at [115, 94] on icon "button" at bounding box center [117, 93] width 4 height 4
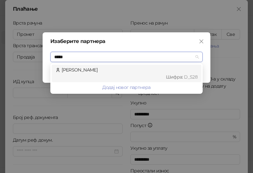
type input "******"
click at [130, 73] on div "[PERSON_NAME] : D_S28" at bounding box center [127, 73] width 142 height 14
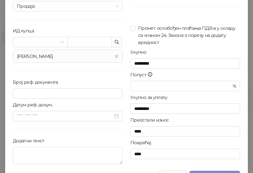
scroll to position [65, 0]
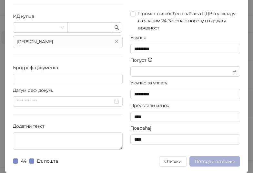
click at [206, 162] on span "Потврди плаћање" at bounding box center [215, 161] width 40 height 6
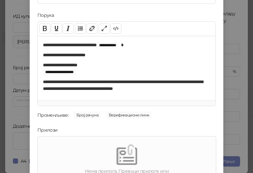
scroll to position [92, 0]
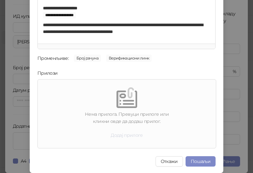
click at [116, 135] on button "Додај прилоге" at bounding box center [127, 135] width 43 height 10
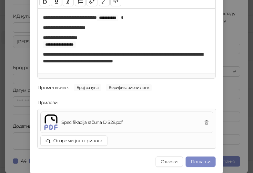
scroll to position [63, 0]
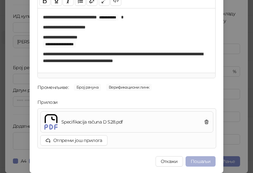
click at [197, 160] on button "Пошаљи" at bounding box center [201, 161] width 30 height 10
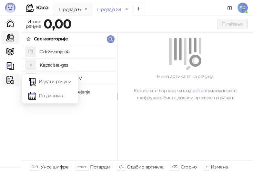
click at [14, 80] on img at bounding box center [10, 80] width 8 height 8
click at [52, 78] on link "Издати рачуни" at bounding box center [49, 81] width 43 height 13
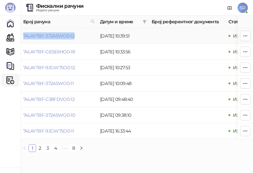
drag, startPoint x: 79, startPoint y: 38, endPoint x: 24, endPoint y: 43, distance: 55.4
click at [24, 43] on td "74LAYTBF-372A5WO0-12" at bounding box center [59, 36] width 77 height 16
copy link "74LAYTBF-372A5WO0-12"
click at [12, 38] on link "Каса" at bounding box center [10, 37] width 13 height 13
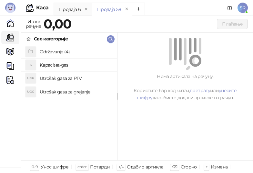
click at [67, 92] on h4 "Utrošak gasa za grejanje" at bounding box center [76, 92] width 72 height 10
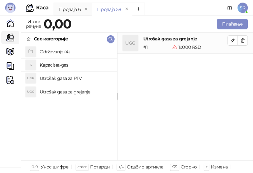
click at [64, 79] on h4 "Utrošak gasa za PTV" at bounding box center [76, 78] width 72 height 10
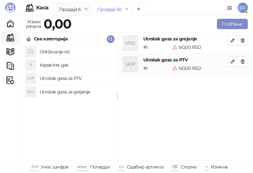
click at [60, 65] on h4 "Kapacitet-gas" at bounding box center [76, 65] width 72 height 10
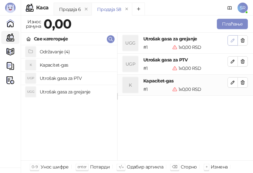
click at [235, 40] on icon "button" at bounding box center [232, 40] width 5 height 5
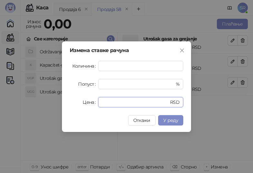
drag, startPoint x: 115, startPoint y: 101, endPoint x: 90, endPoint y: 102, distance: 24.9
click at [90, 102] on div "Цена * RSD" at bounding box center [127, 102] width 114 height 10
paste input "*******"
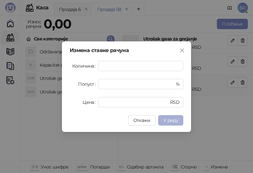
click at [173, 120] on span "У реду" at bounding box center [170, 120] width 15 height 6
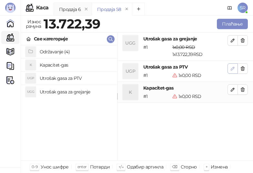
click at [230, 71] on button "button" at bounding box center [233, 68] width 10 height 10
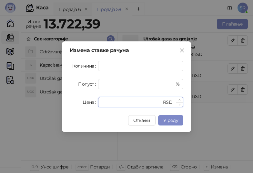
drag, startPoint x: 128, startPoint y: 100, endPoint x: 100, endPoint y: 103, distance: 28.5
click at [100, 103] on div "* RSD" at bounding box center [140, 102] width 85 height 10
paste input "******"
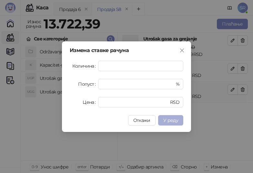
click at [171, 121] on span "У реду" at bounding box center [170, 120] width 15 height 6
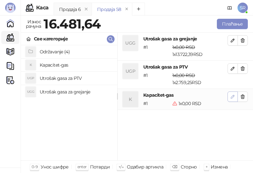
click at [234, 97] on icon "button" at bounding box center [232, 96] width 3 height 3
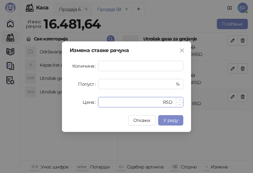
click at [136, 106] on input "*" at bounding box center [132, 102] width 60 height 10
click at [121, 106] on input "*" at bounding box center [132, 102] width 60 height 10
drag, startPoint x: 109, startPoint y: 100, endPoint x: 90, endPoint y: 102, distance: 19.5
click at [90, 102] on div "Цена * RSD" at bounding box center [127, 102] width 114 height 10
paste input "******"
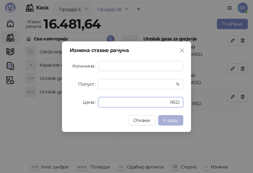
type input "*******"
click at [170, 120] on span "У реду" at bounding box center [170, 120] width 15 height 6
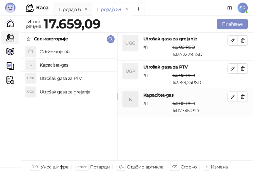
click at [170, 134] on div "UGG Utrošak gasa za grejanje # 1 1 x 0,00 RSD 1 x 13.722,39 RSD 0,00 RSD 13.722…" at bounding box center [186, 97] width 136 height 128
click at [226, 22] on button "Плаћање" at bounding box center [232, 24] width 31 height 10
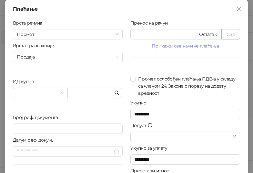
click at [234, 32] on button "Све" at bounding box center [231, 34] width 19 height 10
type input "********"
type input "****"
click at [114, 94] on icon "button" at bounding box center [116, 92] width 5 height 5
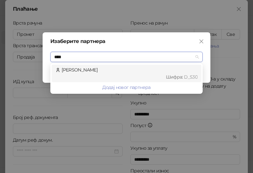
type input "*****"
click at [169, 74] on span "[DEMOGRAPHIC_DATA] :" at bounding box center [175, 77] width 18 height 6
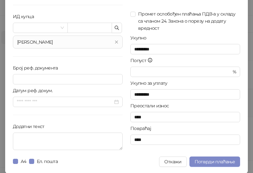
scroll to position [65, 0]
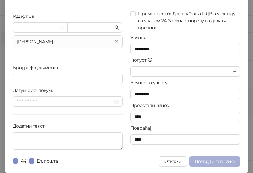
click at [211, 162] on span "Потврди плаћање" at bounding box center [215, 161] width 40 height 6
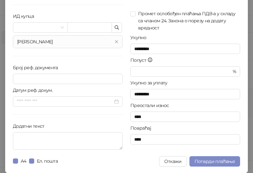
type input "**********"
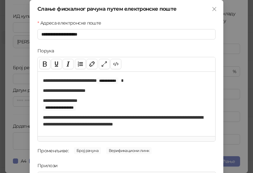
scroll to position [92, 0]
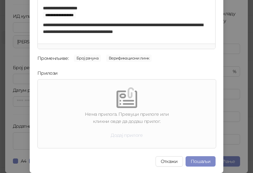
click at [119, 134] on button "Додај прилоге" at bounding box center [127, 135] width 43 height 10
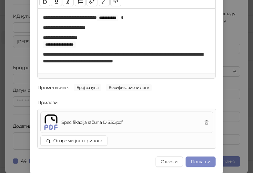
scroll to position [63, 0]
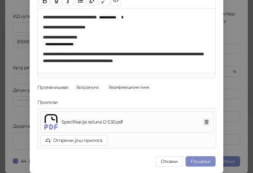
click at [206, 120] on icon "button" at bounding box center [207, 122] width 4 height 4
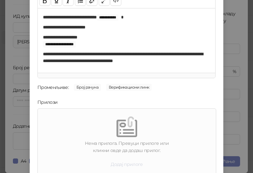
click at [136, 161] on button "Додај прилоге" at bounding box center [127, 164] width 43 height 10
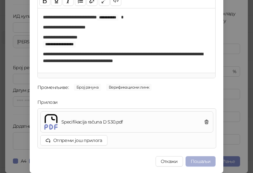
click at [196, 160] on button "Пошаљи" at bounding box center [201, 161] width 30 height 10
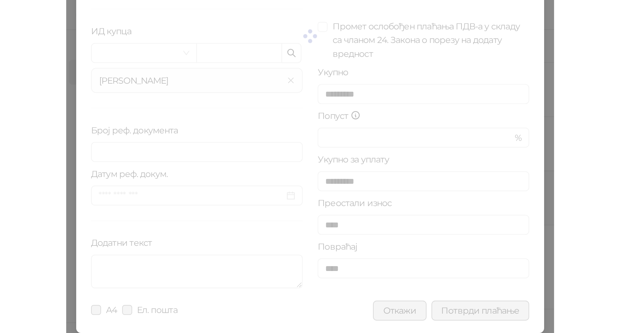
scroll to position [0, 0]
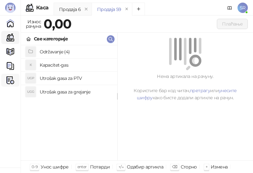
click at [12, 81] on img at bounding box center [10, 80] width 8 height 8
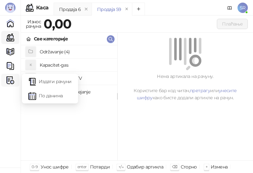
click at [12, 81] on img at bounding box center [10, 80] width 8 height 8
click at [53, 80] on link "Издати рачуни" at bounding box center [49, 81] width 43 height 13
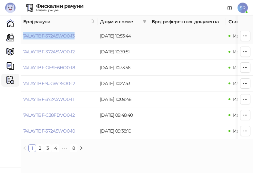
drag, startPoint x: 78, startPoint y: 36, endPoint x: 23, endPoint y: 37, distance: 54.9
click at [23, 37] on td "74LAYTBF-372A5WO0-13" at bounding box center [59, 36] width 77 height 16
copy link "74LAYTBF-372A5WO0-13"
click at [12, 34] on link "Каса" at bounding box center [10, 37] width 13 height 13
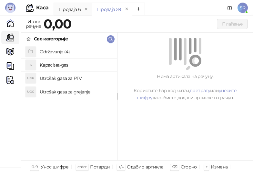
click at [83, 91] on h4 "Utrošak gasa za grejanje" at bounding box center [76, 92] width 72 height 10
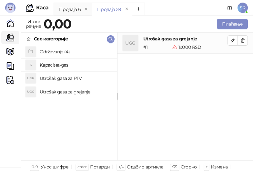
click at [71, 77] on h4 "Utrošak gasa za PTV" at bounding box center [76, 78] width 72 height 10
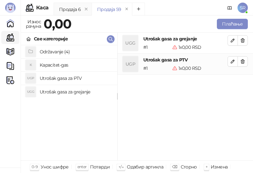
click at [65, 65] on h4 "Kapacitet-gas" at bounding box center [76, 65] width 72 height 10
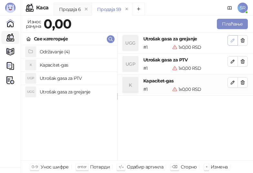
click at [231, 41] on icon "button" at bounding box center [232, 40] width 3 height 3
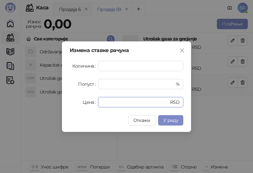
drag, startPoint x: 111, startPoint y: 104, endPoint x: 96, endPoint y: 107, distance: 15.1
click at [96, 107] on div "Цена * RSD" at bounding box center [127, 102] width 114 height 10
paste input "*******"
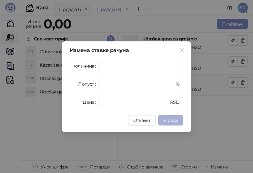
click at [177, 119] on span "У реду" at bounding box center [170, 120] width 15 height 6
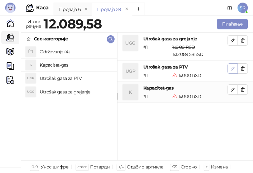
click at [233, 68] on icon "button" at bounding box center [232, 68] width 3 height 3
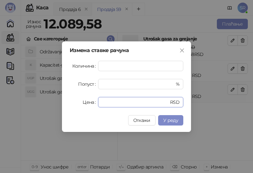
drag, startPoint x: 138, startPoint y: 103, endPoint x: 93, endPoint y: 103, distance: 44.6
click at [93, 103] on div "Цена * RSD" at bounding box center [127, 102] width 114 height 10
paste input "******"
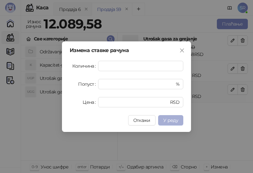
click at [167, 118] on span "У реду" at bounding box center [170, 120] width 15 height 6
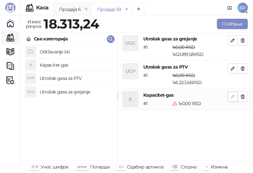
click at [230, 97] on button "button" at bounding box center [233, 96] width 10 height 10
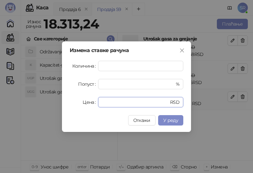
drag, startPoint x: 104, startPoint y: 103, endPoint x: 97, endPoint y: 103, distance: 7.1
click at [97, 103] on div "Цена * RSD" at bounding box center [127, 102] width 114 height 10
paste input "*****"
type input "******"
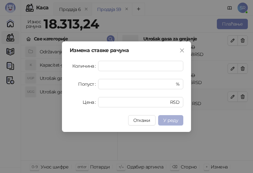
click at [172, 119] on span "У реду" at bounding box center [170, 120] width 15 height 6
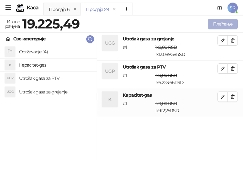
click at [221, 25] on button "Плаћање" at bounding box center [223, 24] width 30 height 10
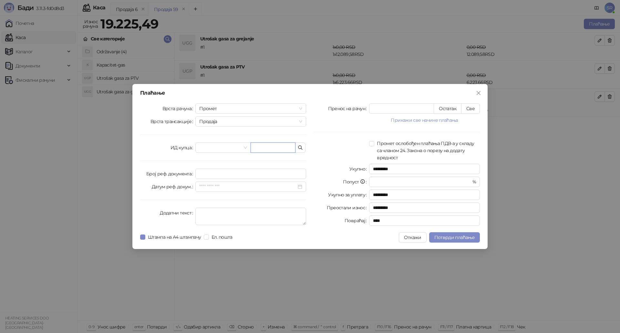
click at [287, 146] on input "text" at bounding box center [273, 147] width 45 height 10
click at [299, 147] on icon "button" at bounding box center [300, 147] width 5 height 5
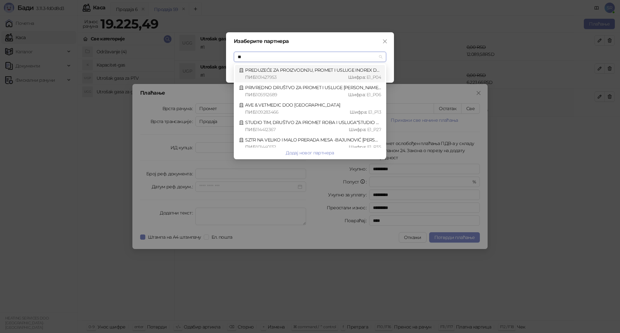
type input "***"
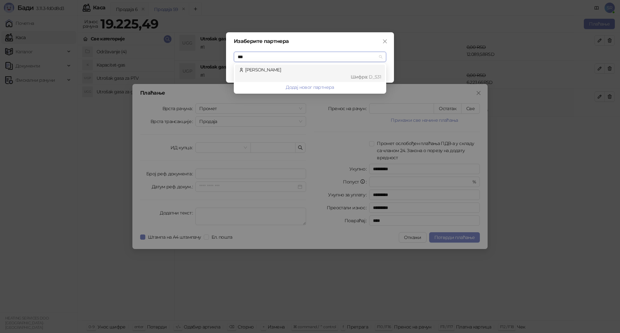
click at [315, 71] on div "[PERSON_NAME] : D_S31" at bounding box center [310, 73] width 142 height 14
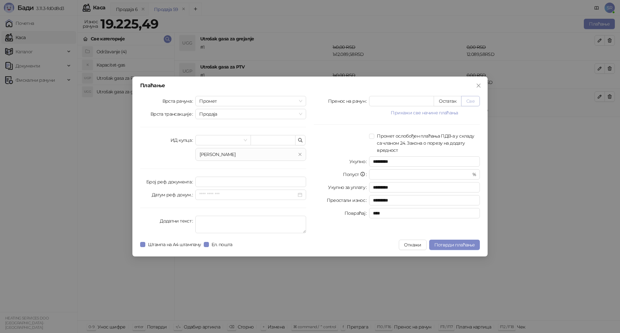
click at [466, 99] on button "Све" at bounding box center [470, 101] width 19 height 10
type input "********"
type input "****"
click at [267, 223] on textarea "Додатни текст" at bounding box center [250, 224] width 111 height 17
click at [263, 222] on textarea "**********" at bounding box center [250, 224] width 111 height 17
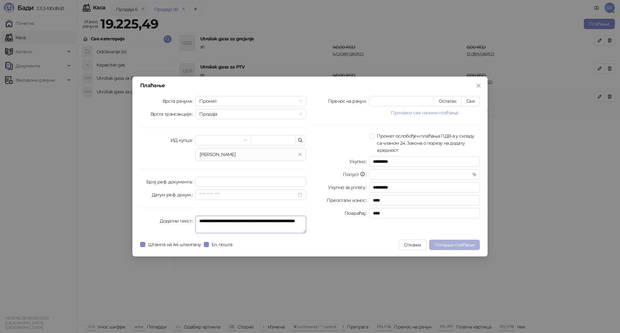
type textarea "**********"
click at [450, 244] on span "Потврди плаћање" at bounding box center [454, 245] width 40 height 6
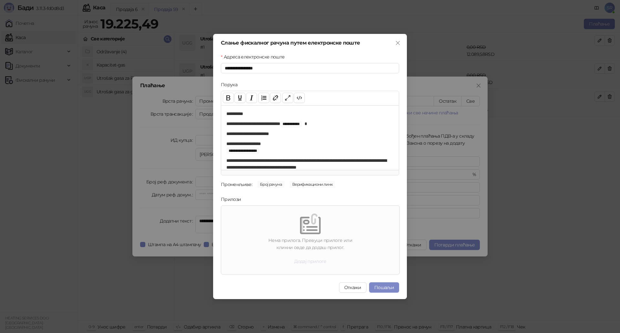
click at [308, 261] on button "Додај прилоге" at bounding box center [310, 261] width 43 height 10
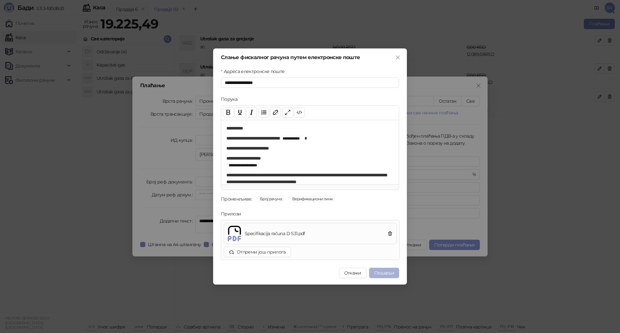
click at [385, 274] on button "Пошаљи" at bounding box center [384, 273] width 30 height 10
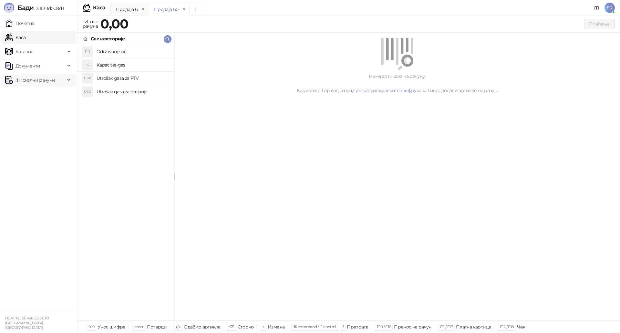
click at [37, 77] on span "Фискални рачуни" at bounding box center [35, 80] width 39 height 13
click at [49, 96] on link "Издати рачуни" at bounding box center [29, 94] width 43 height 13
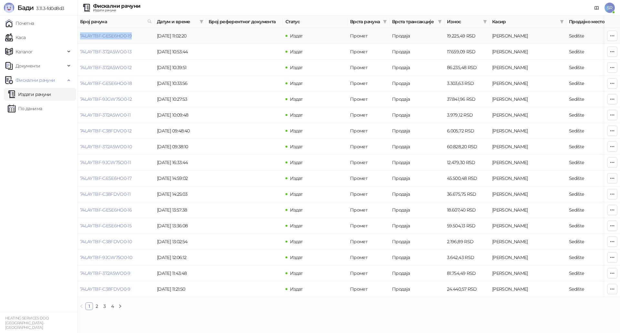
drag, startPoint x: 140, startPoint y: 37, endPoint x: 80, endPoint y: 39, distance: 59.2
click at [80, 39] on td "74LAYTBF-GESE6HO0-19" at bounding box center [116, 36] width 77 height 16
copy link "74LAYTBF-GESE6HO0-19"
click at [26, 37] on link "Каса" at bounding box center [15, 37] width 20 height 13
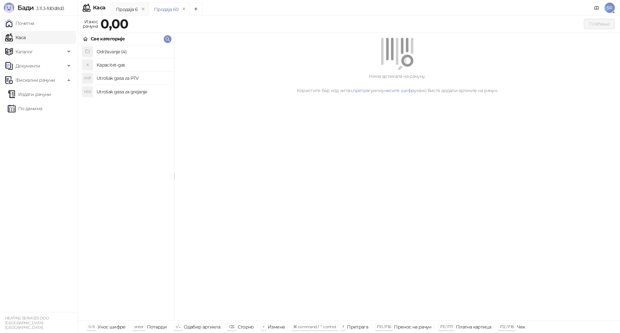
click at [104, 91] on h4 "Utrošak gasa za grejanje" at bounding box center [133, 92] width 72 height 10
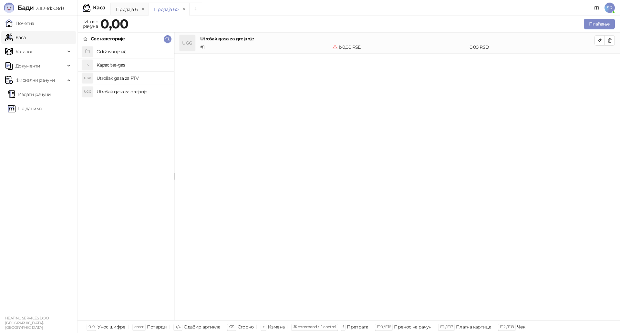
click at [111, 78] on h4 "Utrošak gasa za PTV" at bounding box center [133, 78] width 72 height 10
click at [115, 62] on h4 "Kapacitet-gas" at bounding box center [133, 65] width 72 height 10
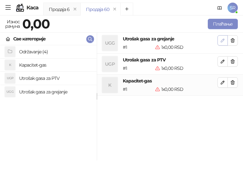
click at [224, 39] on icon "button" at bounding box center [222, 40] width 5 height 5
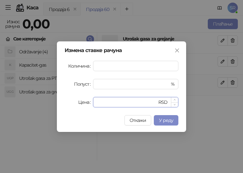
click at [101, 101] on input "*" at bounding box center [127, 102] width 60 height 10
drag, startPoint x: 104, startPoint y: 100, endPoint x: 88, endPoint y: 101, distance: 16.2
click at [88, 101] on div "Цена * RSD" at bounding box center [122, 102] width 114 height 10
paste input "******"
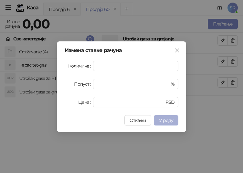
click at [173, 120] on span "У реду" at bounding box center [166, 120] width 14 height 6
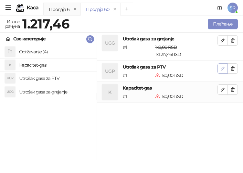
click at [223, 67] on icon "button" at bounding box center [222, 68] width 3 height 3
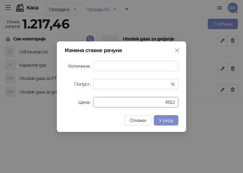
drag, startPoint x: 110, startPoint y: 101, endPoint x: 83, endPoint y: 102, distance: 27.2
click at [83, 102] on div "Цена * RSD" at bounding box center [122, 102] width 114 height 10
paste input "******"
click at [167, 119] on span "У реду" at bounding box center [166, 120] width 14 height 6
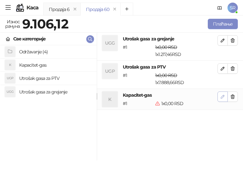
click at [223, 96] on icon "button" at bounding box center [222, 96] width 3 height 3
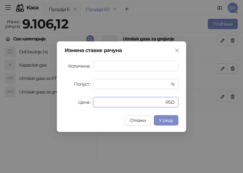
drag, startPoint x: 104, startPoint y: 105, endPoint x: 88, endPoint y: 105, distance: 16.8
click at [88, 105] on div "Цена * RSD" at bounding box center [122, 102] width 114 height 10
paste input "******"
type input "*******"
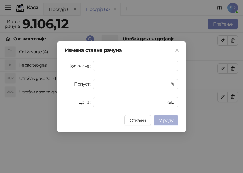
click at [166, 118] on span "У реду" at bounding box center [166, 120] width 14 height 6
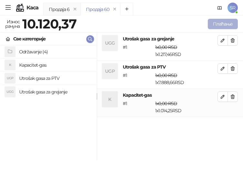
click at [221, 23] on button "Плаћање" at bounding box center [223, 24] width 30 height 10
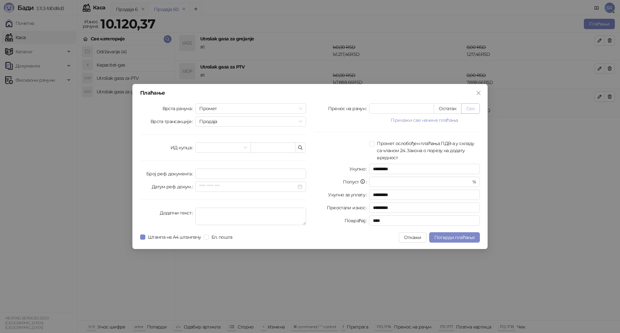
click at [478, 107] on button "Све" at bounding box center [470, 108] width 19 height 10
type input "********"
type input "****"
click at [299, 147] on icon "button" at bounding box center [300, 147] width 5 height 5
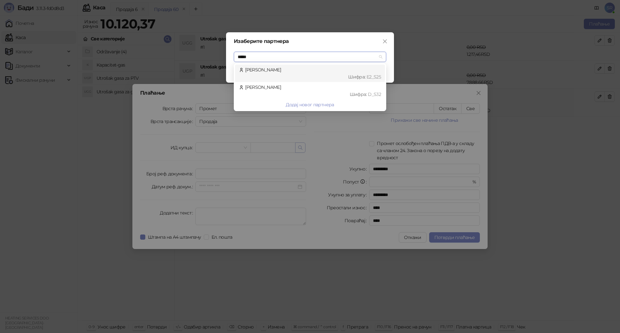
type input "******"
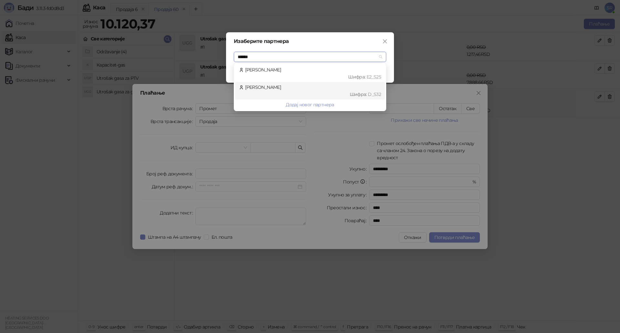
click at [280, 86] on div "[PERSON_NAME] : D_S32" at bounding box center [310, 91] width 142 height 14
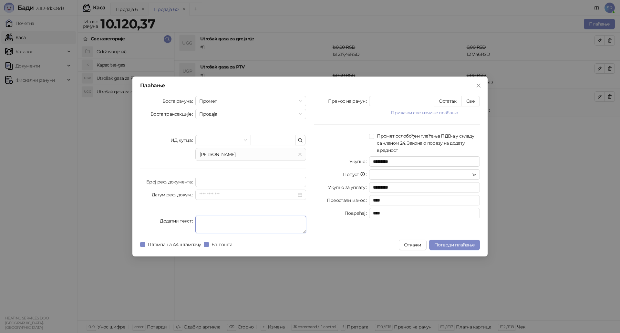
click at [217, 221] on textarea "Додатни текст" at bounding box center [250, 224] width 111 height 17
type textarea "**********"
click at [324, 241] on div at bounding box center [317, 245] width 164 height 10
click at [459, 243] on span "Потврди плаћање" at bounding box center [454, 245] width 40 height 6
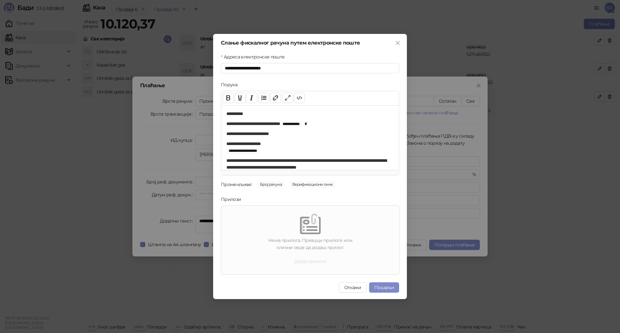
click at [322, 262] on button "Додај прилоге" at bounding box center [310, 261] width 43 height 10
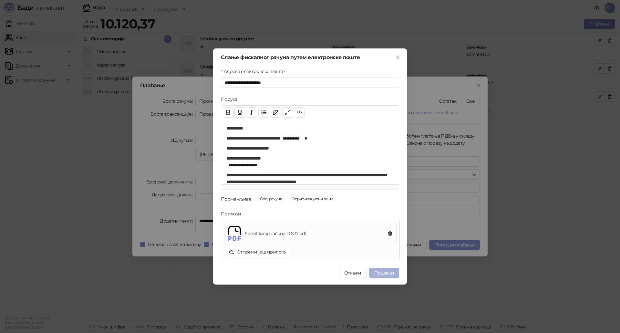
click at [382, 274] on button "Пошаљи" at bounding box center [384, 273] width 30 height 10
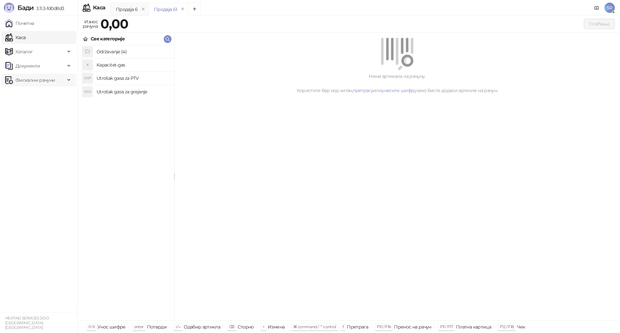
click at [20, 79] on span "Фискални рачуни" at bounding box center [35, 80] width 39 height 13
click at [51, 94] on link "Издати рачуни" at bounding box center [29, 94] width 43 height 13
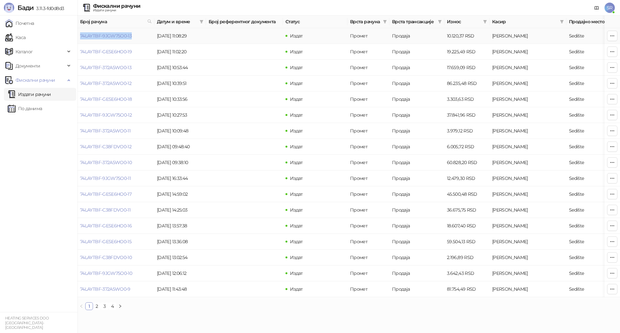
drag, startPoint x: 132, startPoint y: 38, endPoint x: 78, endPoint y: 40, distance: 54.0
click at [78, 40] on td "74LAYTBF-9JGW75O0-13" at bounding box center [116, 36] width 77 height 16
click at [25, 41] on link "Каса" at bounding box center [15, 37] width 20 height 13
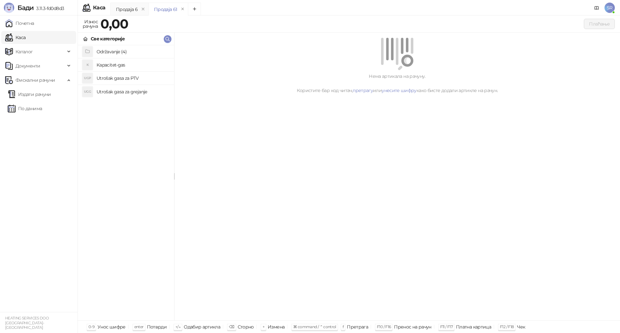
click at [116, 93] on h4 "Utrošak gasa za grejanje" at bounding box center [133, 92] width 72 height 10
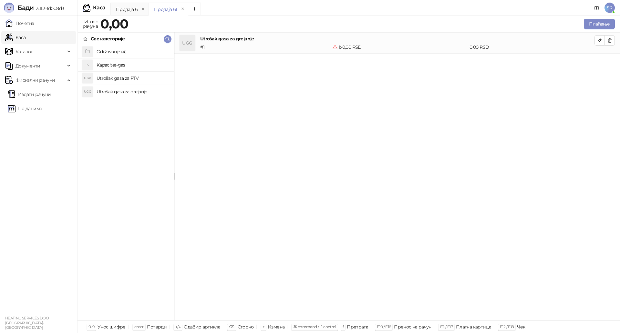
click at [119, 77] on h4 "Utrošak gasa za PTV" at bounding box center [133, 78] width 72 height 10
click at [119, 66] on h4 "Kapacitet-gas" at bounding box center [133, 65] width 72 height 10
click at [600, 39] on icon "button" at bounding box center [599, 40] width 5 height 5
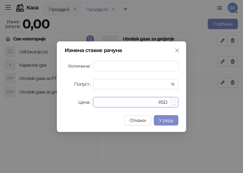
click at [129, 104] on input "*" at bounding box center [127, 102] width 60 height 10
drag, startPoint x: 113, startPoint y: 104, endPoint x: 87, endPoint y: 104, distance: 25.8
click at [87, 104] on div "Цена * RSD" at bounding box center [122, 102] width 114 height 10
paste input "*******"
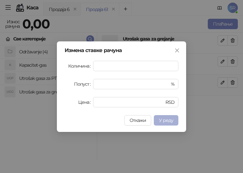
click at [166, 118] on span "У реду" at bounding box center [166, 120] width 14 height 6
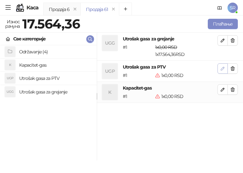
click at [221, 69] on icon "button" at bounding box center [222, 68] width 5 height 5
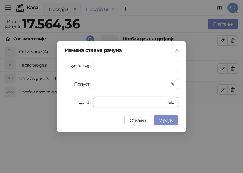
drag, startPoint x: 110, startPoint y: 100, endPoint x: 90, endPoint y: 101, distance: 20.1
click at [90, 101] on div "Цена * RSD" at bounding box center [122, 102] width 114 height 10
paste input "*******"
click at [160, 118] on span "У реду" at bounding box center [166, 120] width 14 height 6
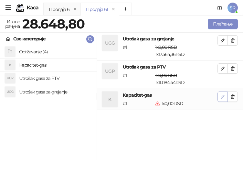
click at [224, 98] on icon "button" at bounding box center [222, 96] width 5 height 5
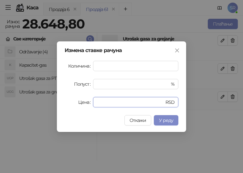
drag, startPoint x: 124, startPoint y: 103, endPoint x: 79, endPoint y: 103, distance: 44.9
click at [79, 103] on div "Цена * RSD" at bounding box center [122, 102] width 114 height 10
paste input "******"
type input "*******"
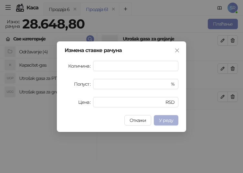
click at [169, 120] on span "У реду" at bounding box center [166, 120] width 14 height 6
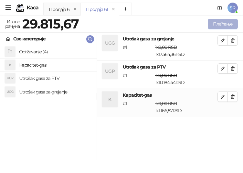
click at [215, 25] on button "Плаћање" at bounding box center [223, 24] width 30 height 10
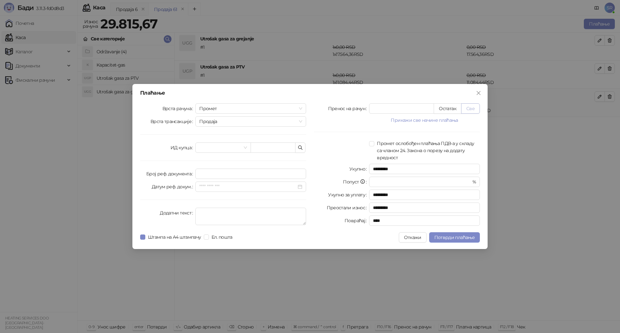
click at [473, 109] on button "Све" at bounding box center [470, 108] width 19 height 10
type input "********"
type input "****"
click at [302, 148] on icon "button" at bounding box center [300, 147] width 5 height 5
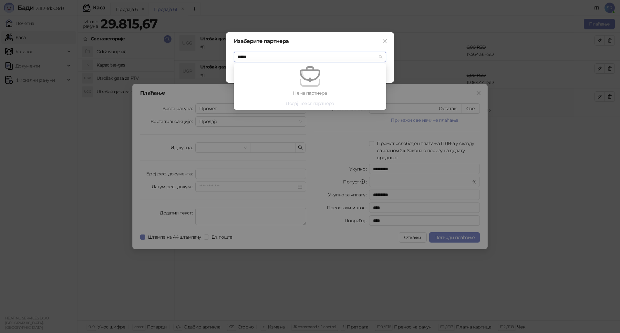
type input "****"
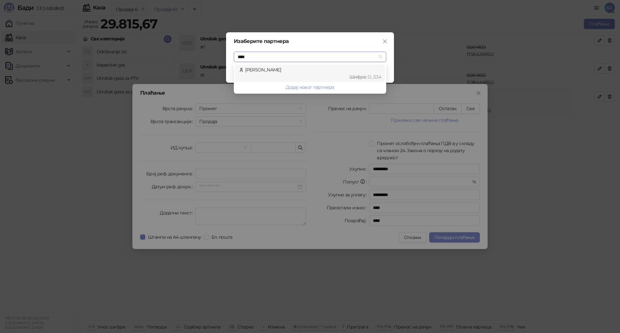
click at [281, 72] on div "[PERSON_NAME] : D_S34" at bounding box center [310, 73] width 142 height 14
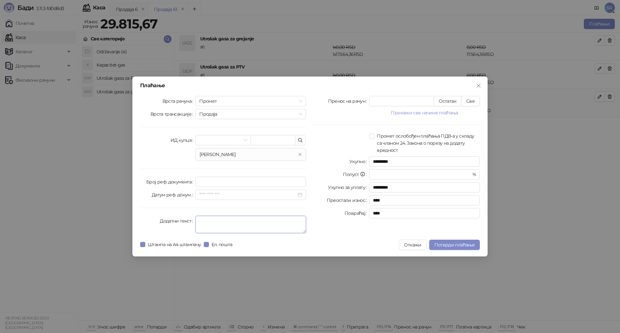
click at [223, 226] on textarea "Додатни текст" at bounding box center [250, 224] width 111 height 17
type textarea "**********"
click at [450, 245] on span "Потврди плаћање" at bounding box center [454, 245] width 40 height 6
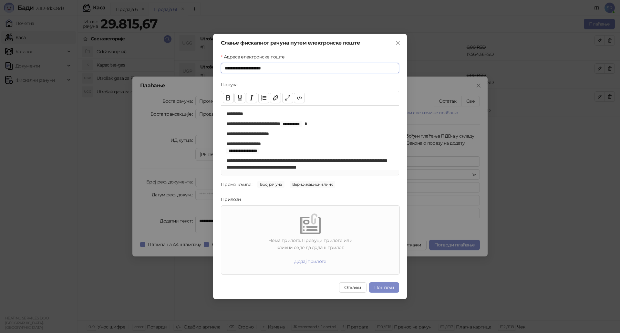
drag, startPoint x: 286, startPoint y: 67, endPoint x: 223, endPoint y: 68, distance: 62.4
click at [223, 68] on input "**********" at bounding box center [310, 68] width 178 height 10
type input "**********"
click at [325, 262] on button "Додај прилоге" at bounding box center [310, 261] width 43 height 10
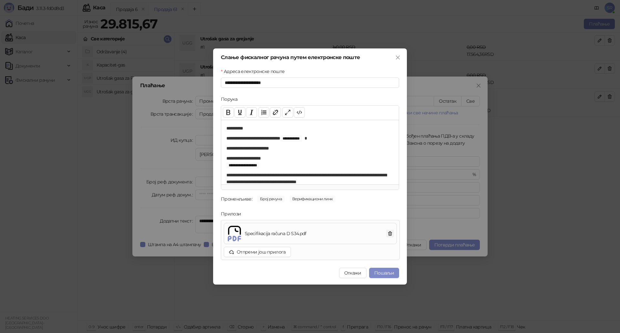
click at [391, 233] on icon "button" at bounding box center [391, 234] width 4 height 4
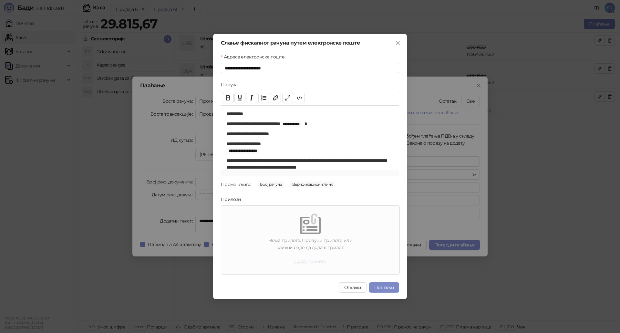
click at [323, 260] on button "Додај прилоге" at bounding box center [310, 261] width 43 height 10
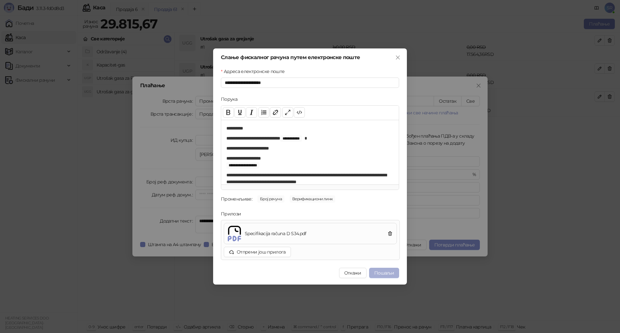
click at [383, 273] on button "Пошаљи" at bounding box center [384, 273] width 30 height 10
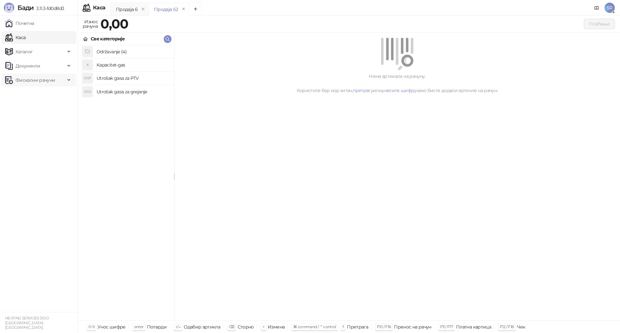
click at [45, 80] on span "Фискални рачуни" at bounding box center [35, 80] width 39 height 13
click at [42, 96] on link "Издати рачуни" at bounding box center [29, 94] width 43 height 13
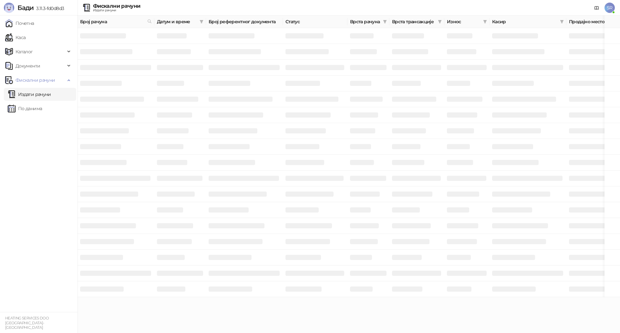
click at [609, 6] on span "SR" at bounding box center [610, 8] width 10 height 10
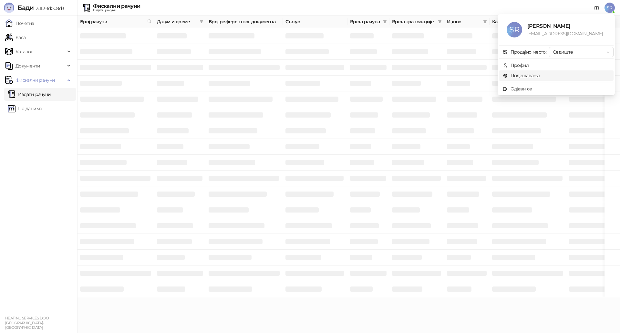
click at [535, 77] on link "Подешавања" at bounding box center [521, 76] width 37 height 6
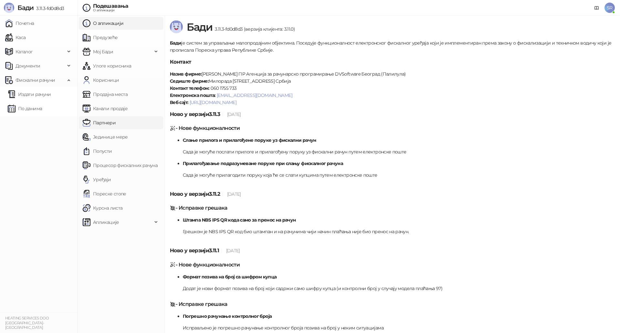
click at [107, 126] on link "Партнери" at bounding box center [99, 122] width 33 height 13
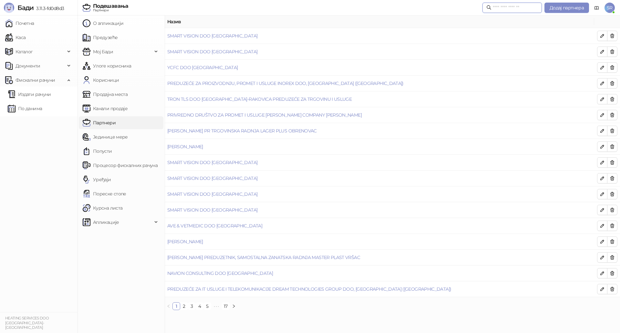
click at [493, 9] on input "text" at bounding box center [515, 7] width 45 height 7
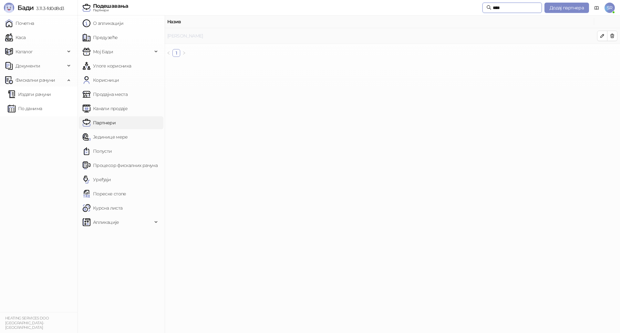
type input "****"
click at [182, 35] on link "[PERSON_NAME]" at bounding box center [185, 36] width 36 height 6
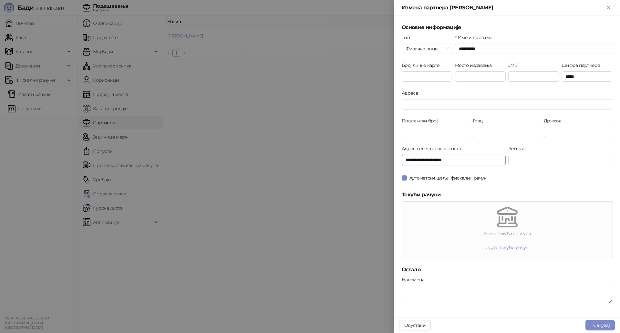
drag, startPoint x: 462, startPoint y: 160, endPoint x: 413, endPoint y: 159, distance: 48.5
click at [413, 159] on input "**********" at bounding box center [454, 160] width 104 height 10
type input "**********"
click at [465, 187] on div "Аутоматски шаљи фискални рачун" at bounding box center [507, 182] width 213 height 18
click at [602, 326] on button "Сачувај" at bounding box center [600, 325] width 29 height 10
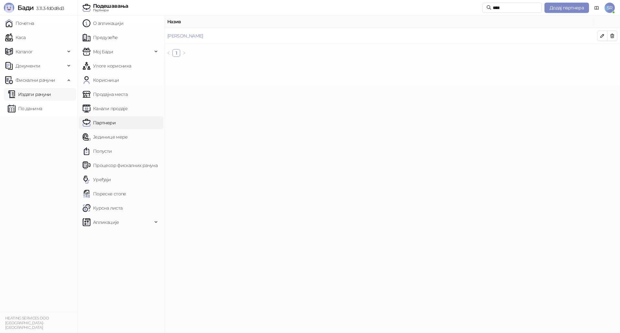
click at [33, 95] on link "Издати рачуни" at bounding box center [29, 94] width 43 height 13
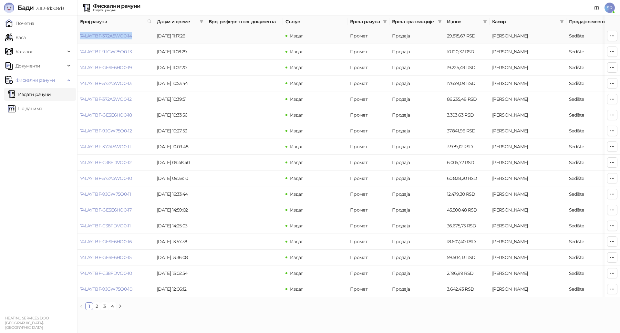
drag, startPoint x: 135, startPoint y: 38, endPoint x: 79, endPoint y: 39, distance: 55.3
click at [79, 39] on td "74LAYTBF-372A5WO0-14" at bounding box center [116, 36] width 77 height 16
click at [614, 33] on span "button" at bounding box center [612, 36] width 5 height 6
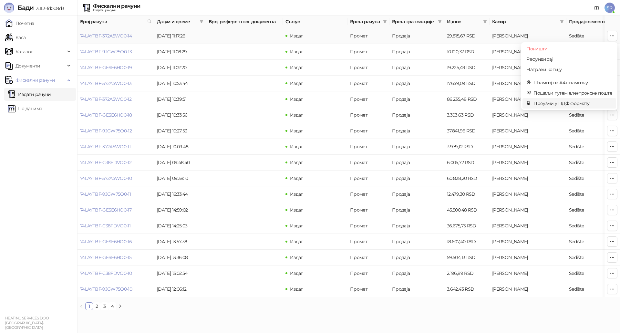
click at [561, 105] on span "Преузми у ПДФ формату" at bounding box center [573, 103] width 79 height 7
